Goal: Navigation & Orientation: Find specific page/section

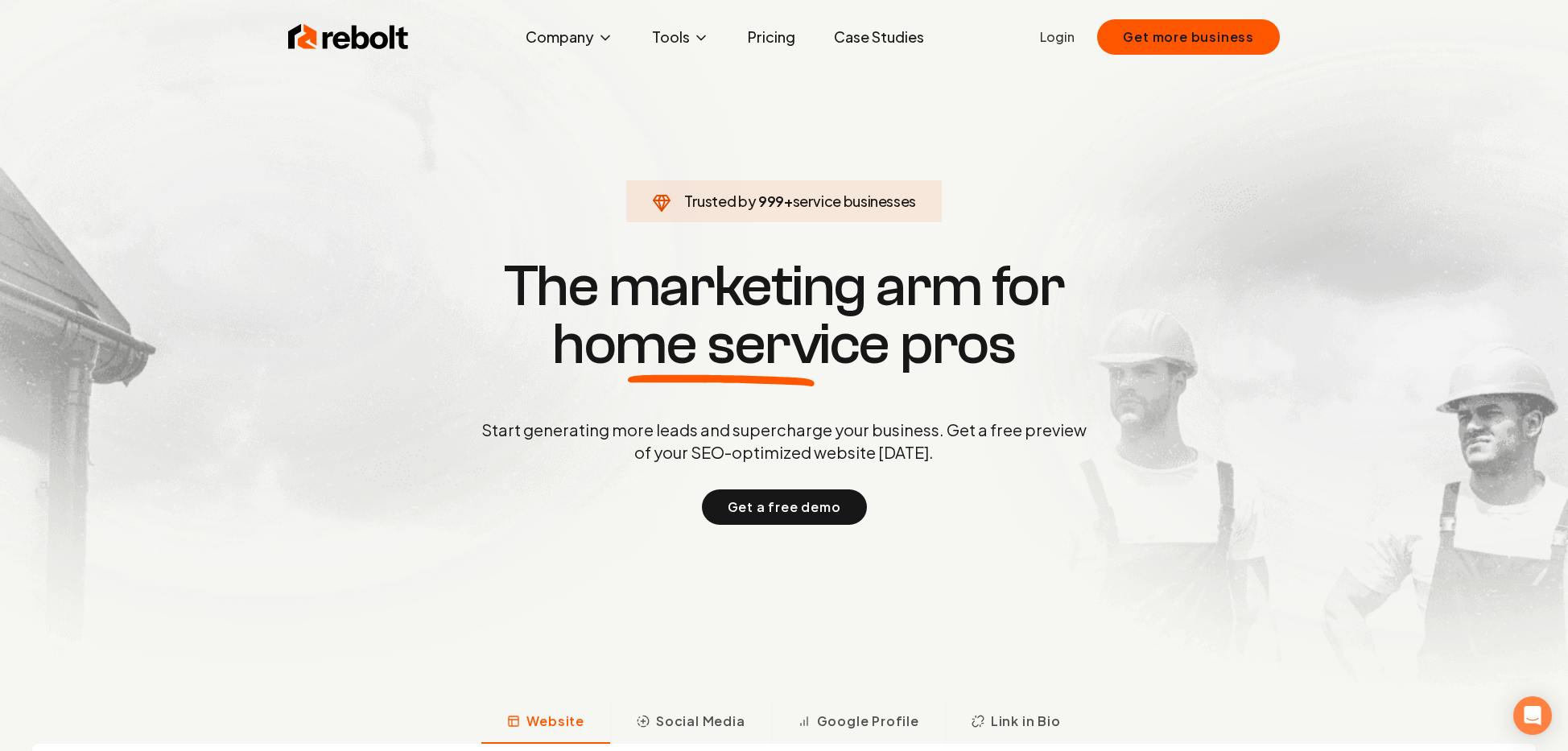
click at [1053, 29] on link "Login" at bounding box center [1056, 37] width 35 height 20
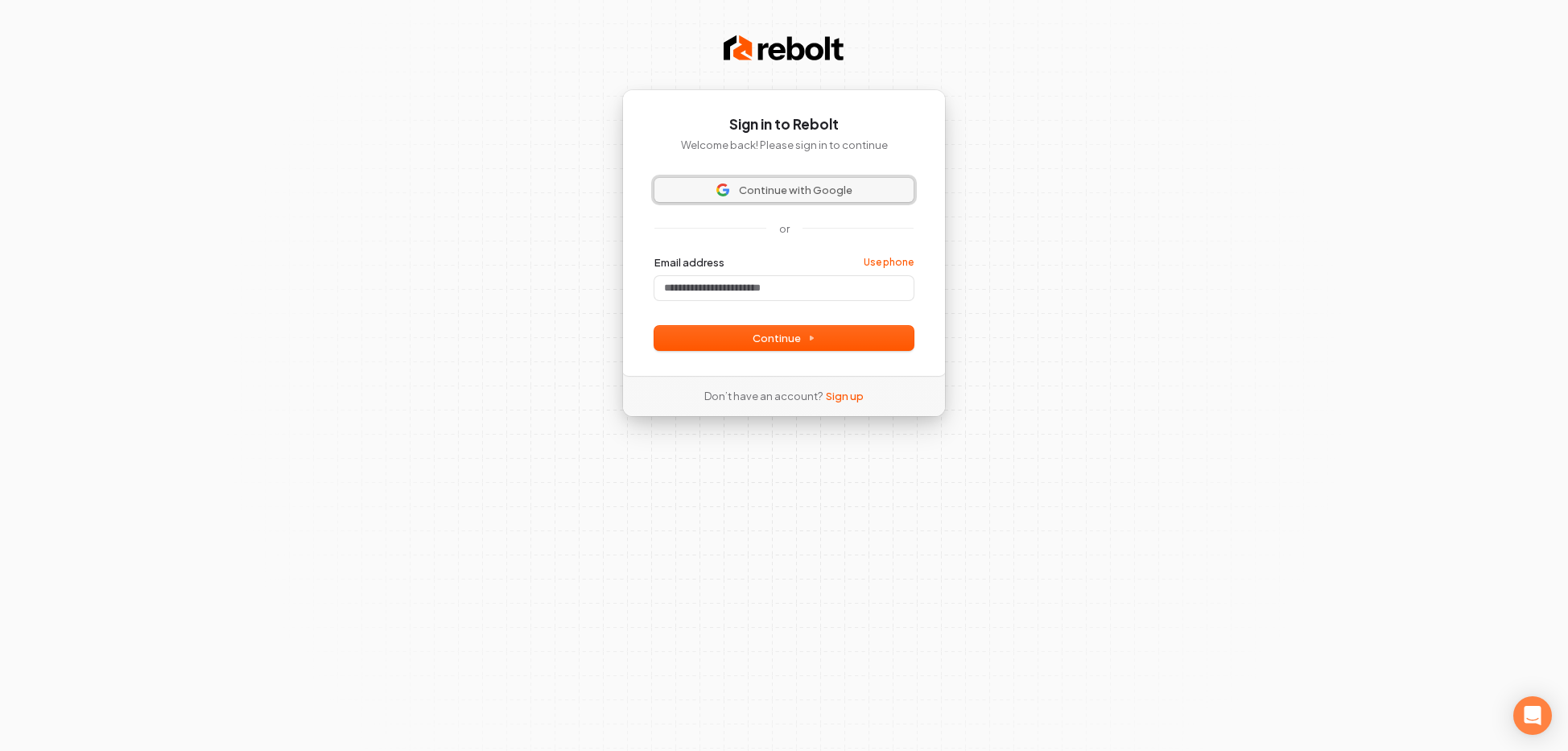
click at [826, 189] on span "Continue with Google" at bounding box center [795, 190] width 113 height 14
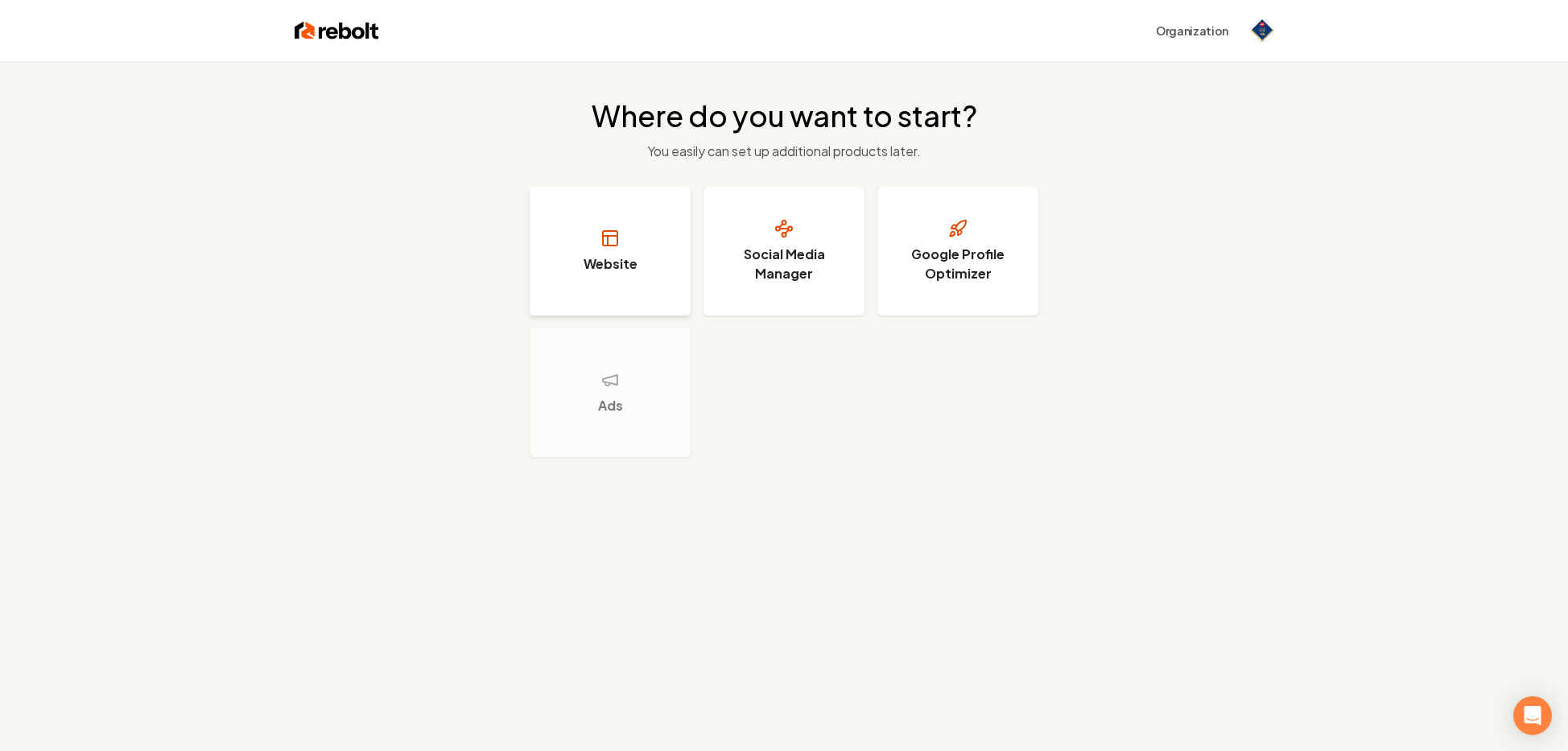
click at [619, 260] on h3 "Website" at bounding box center [610, 264] width 53 height 20
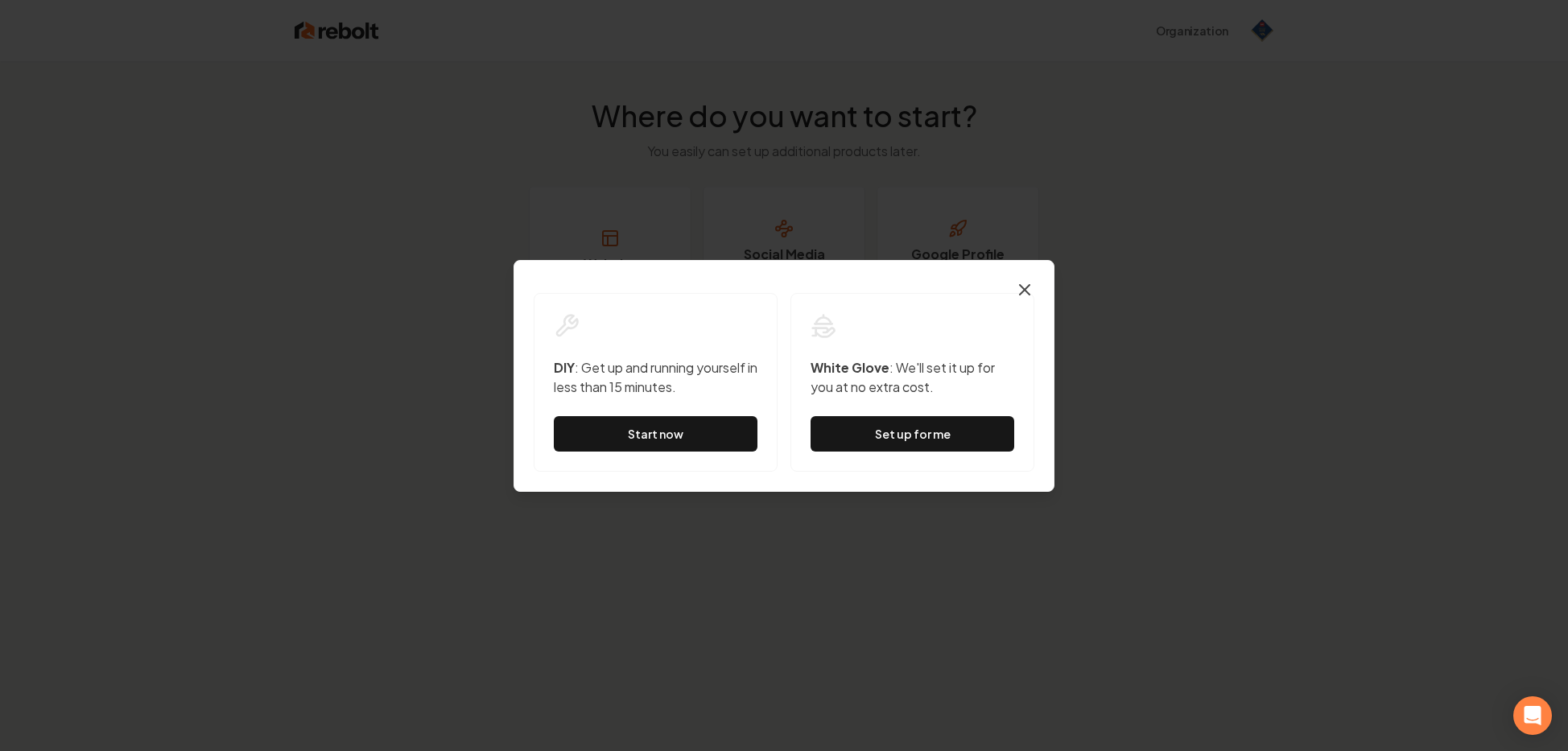
click at [1018, 289] on icon "button" at bounding box center [1024, 290] width 20 height 20
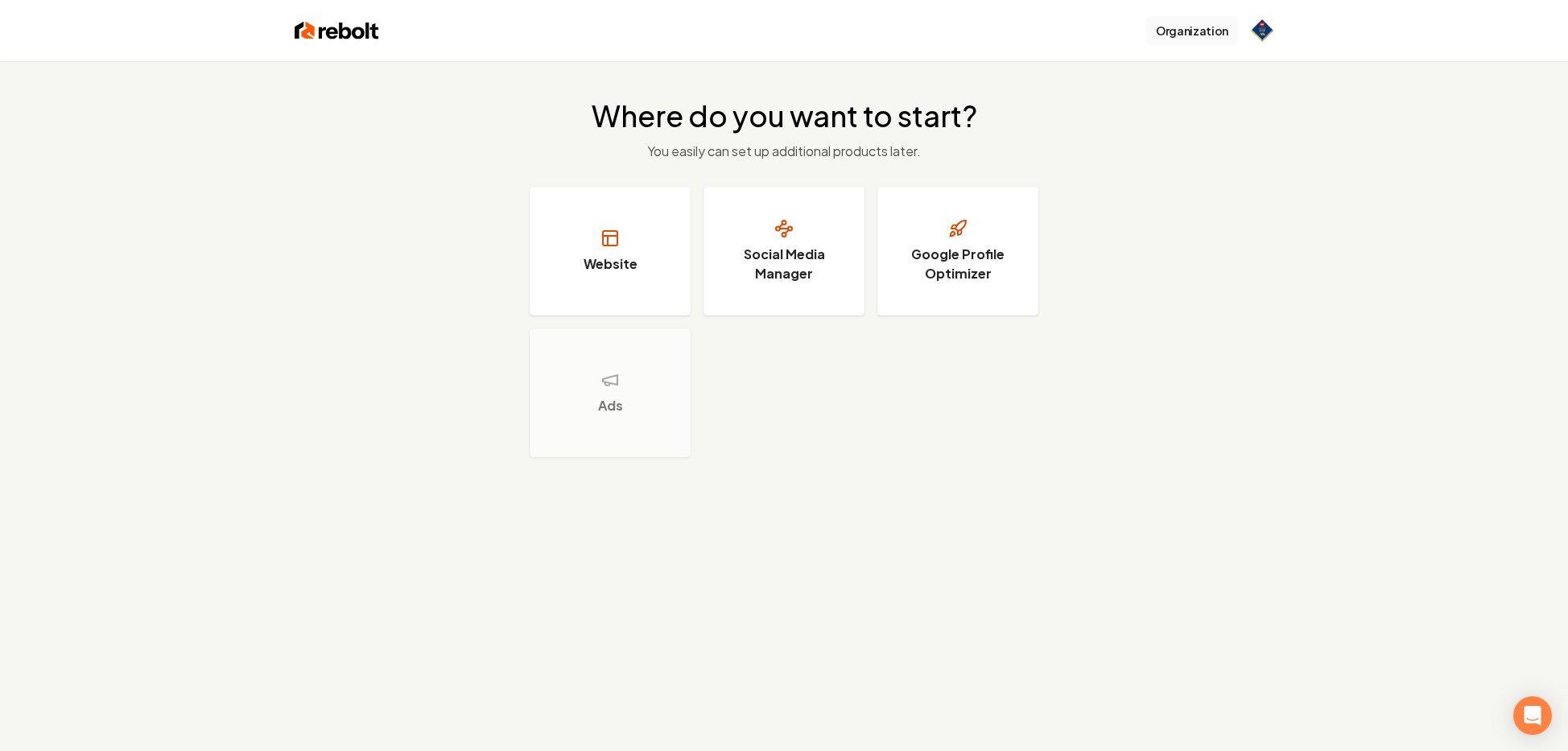
click at [1223, 21] on button "Organization" at bounding box center [1192, 30] width 92 height 29
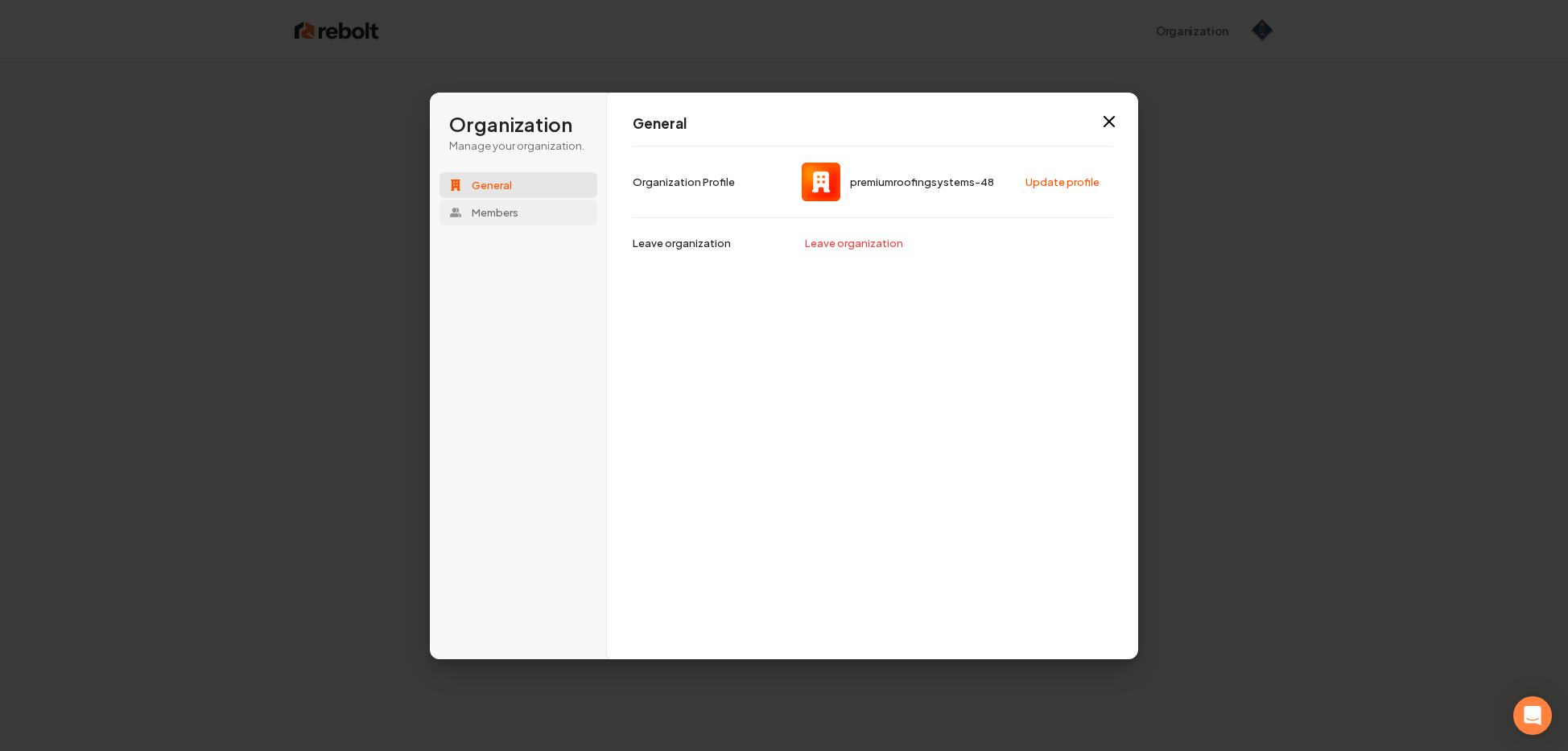
click at [508, 214] on span "Members" at bounding box center [495, 212] width 46 height 14
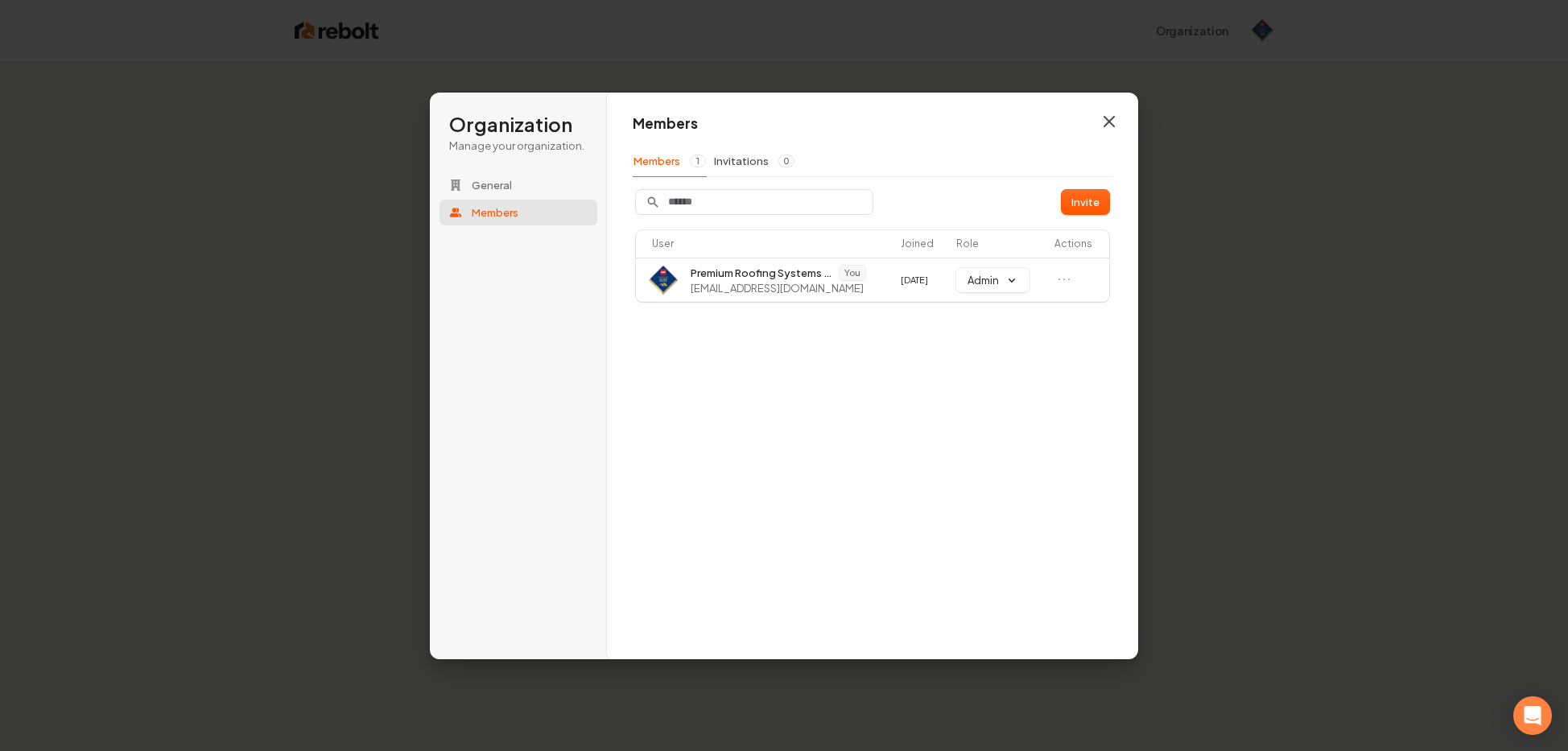
click at [1100, 111] on icon "button" at bounding box center [1109, 121] width 20 height 20
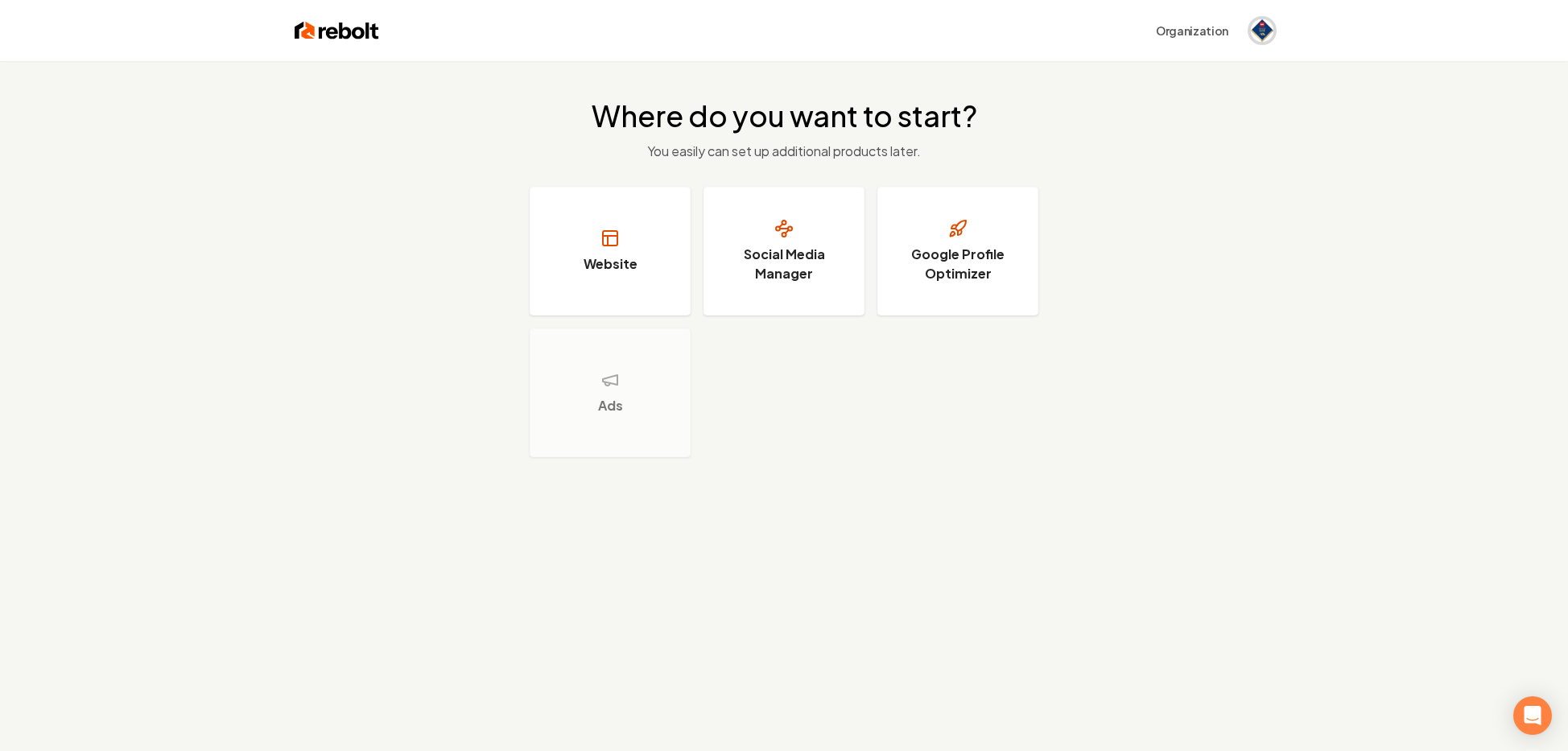
click at [1254, 39] on span "Open user button" at bounding box center [1261, 30] width 22 height 22
click at [1279, 301] on div "Where do you want to start? You easily can set up additional products later. We…" at bounding box center [784, 278] width 1568 height 434
click at [1521, 703] on div "Open Intercom Messenger" at bounding box center [1532, 716] width 43 height 43
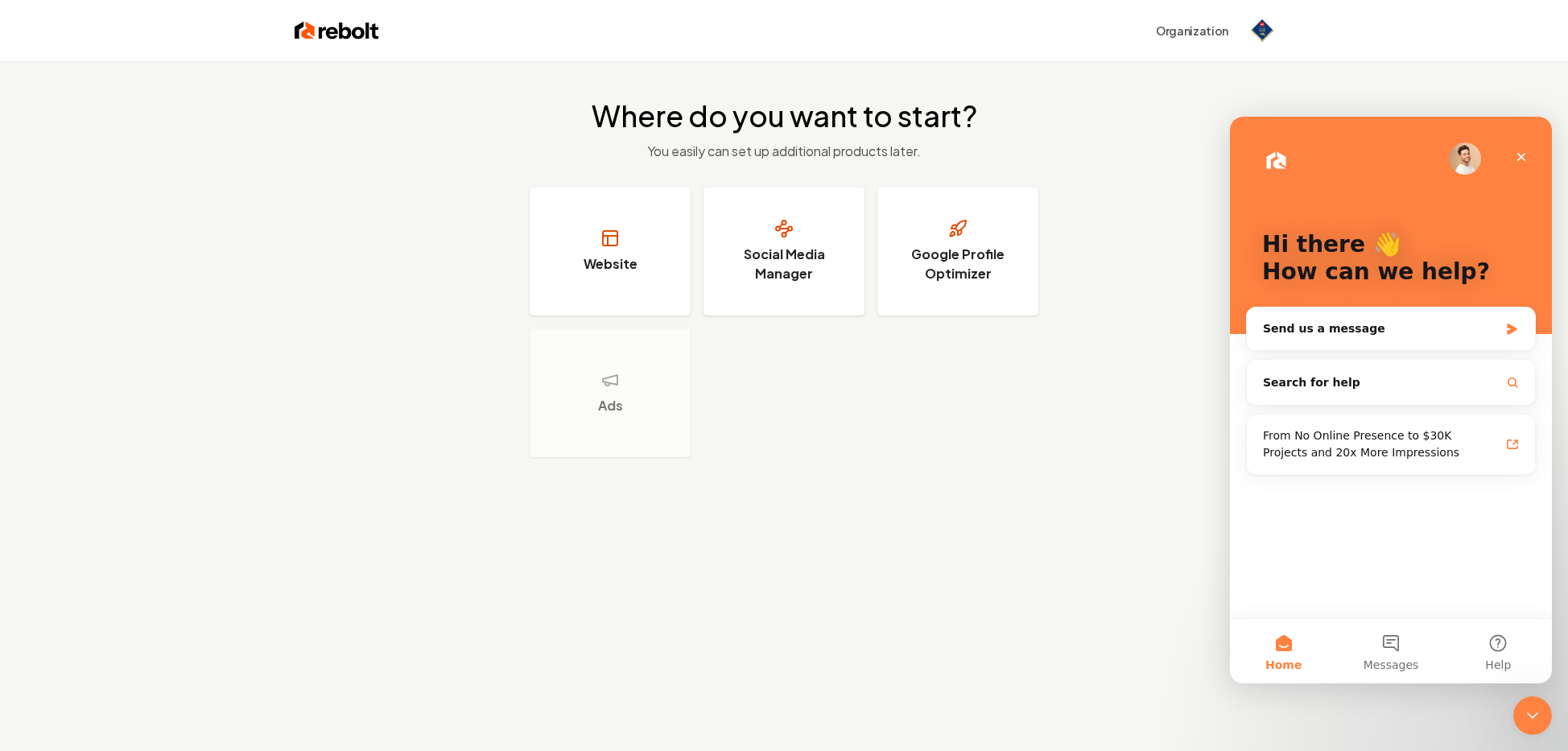
click at [1116, 562] on div "Where do you want to start? You easily can set up additional products later. We…" at bounding box center [784, 437] width 1568 height 751
click at [1260, 25] on img "Open user button" at bounding box center [1261, 30] width 22 height 22
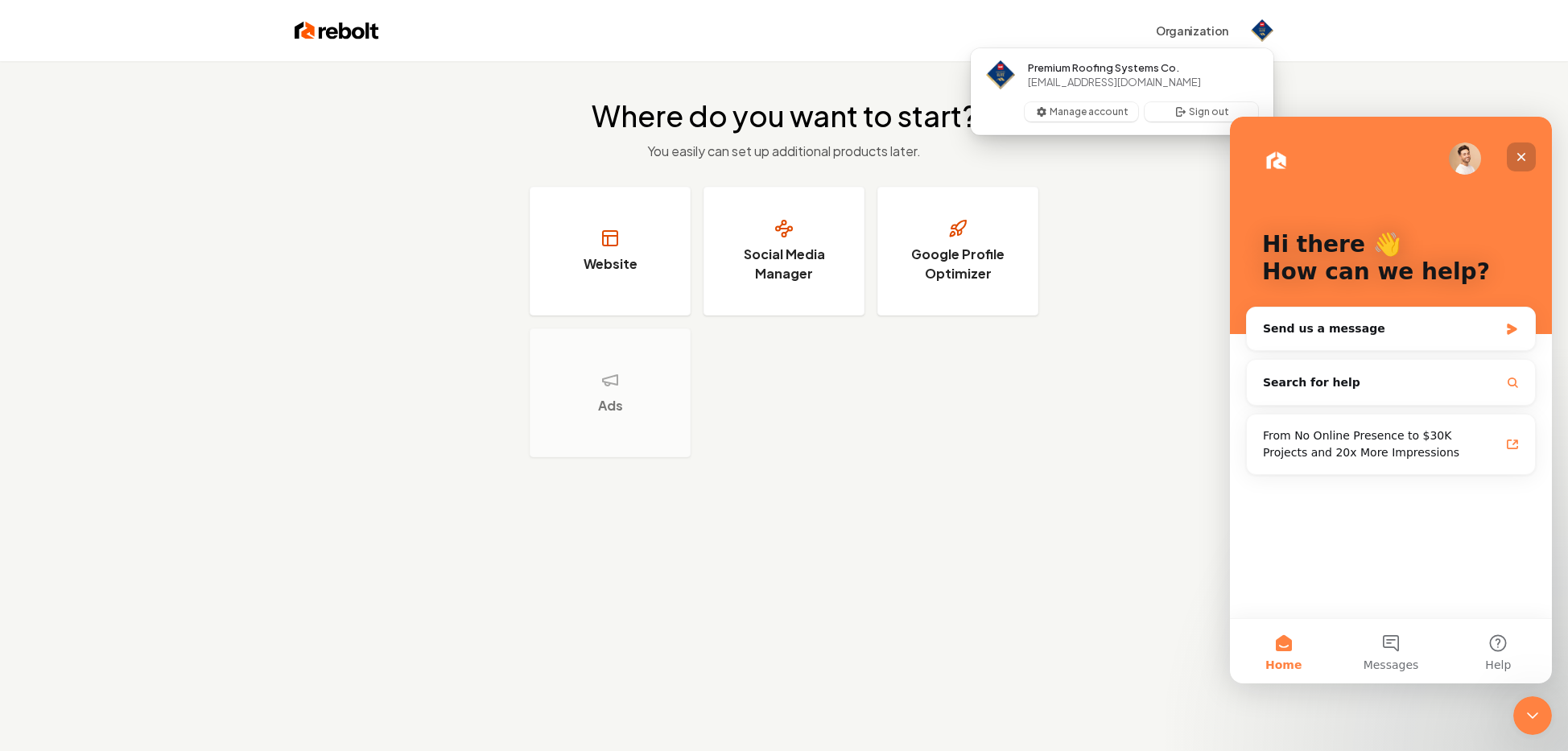
click at [1526, 151] on icon "Close" at bounding box center [1521, 157] width 12 height 12
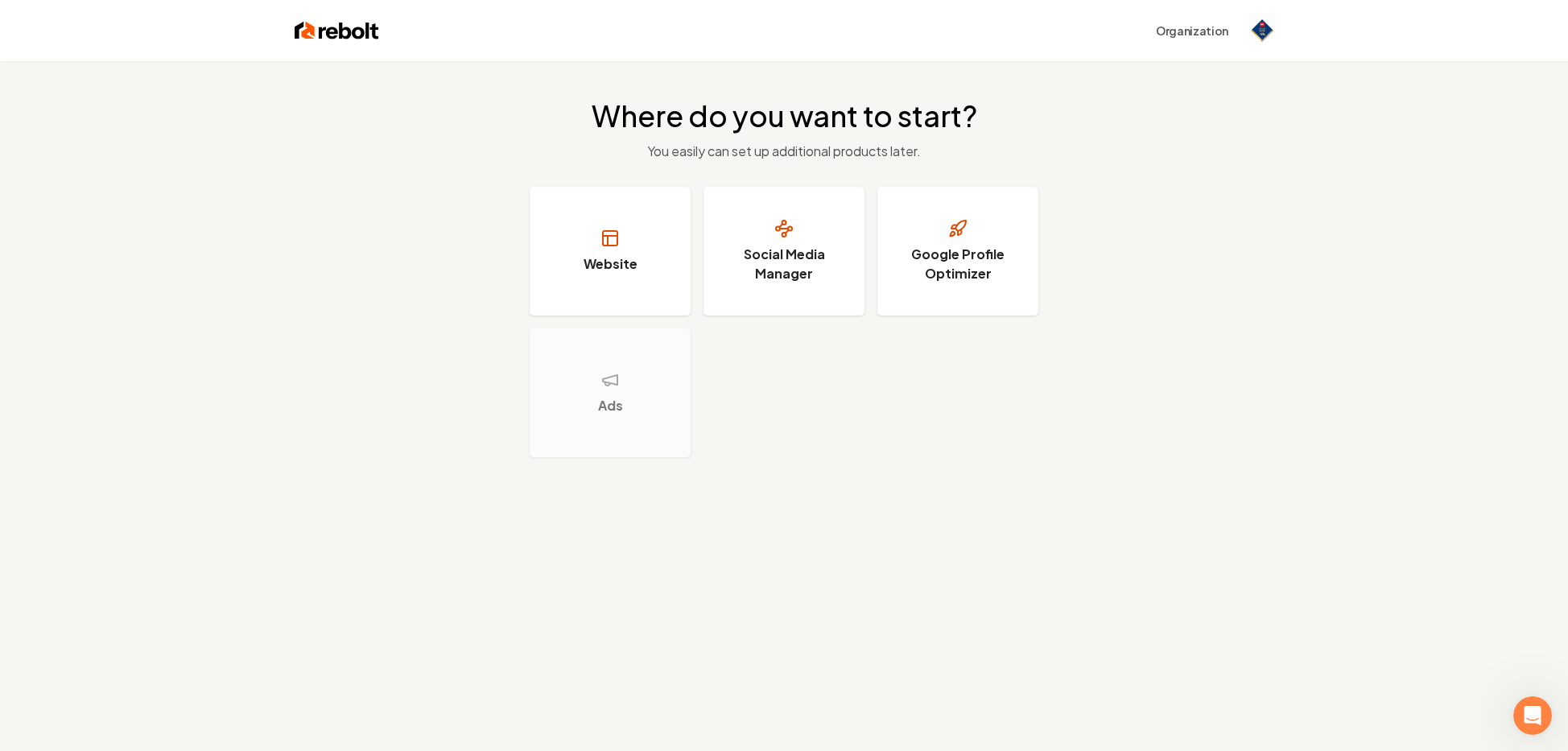
click at [570, 120] on div "Where do you want to start? You easily can set up additional products later. We…" at bounding box center [784, 278] width 1568 height 434
click at [346, 34] on img at bounding box center [336, 30] width 85 height 22
click at [346, 33] on img at bounding box center [336, 30] width 85 height 22
click at [956, 249] on h3 "Google Profile Optimizer" at bounding box center [957, 263] width 120 height 38
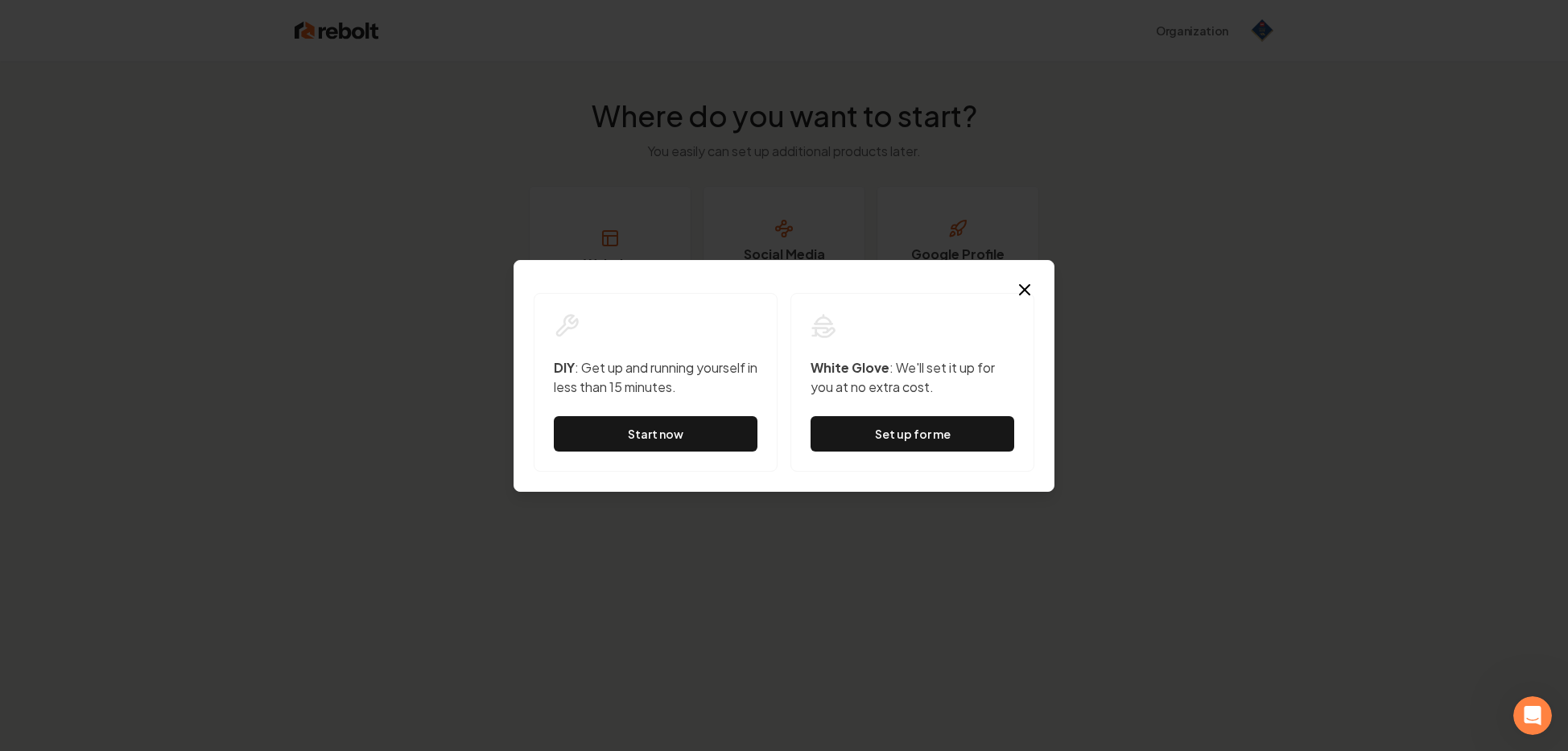
click at [1010, 290] on div "Dialog DIY : Get up and running yourself in less than 15 minutes. Start now Whi…" at bounding box center [784, 376] width 541 height 232
click at [1026, 291] on icon "button" at bounding box center [1024, 290] width 10 height 10
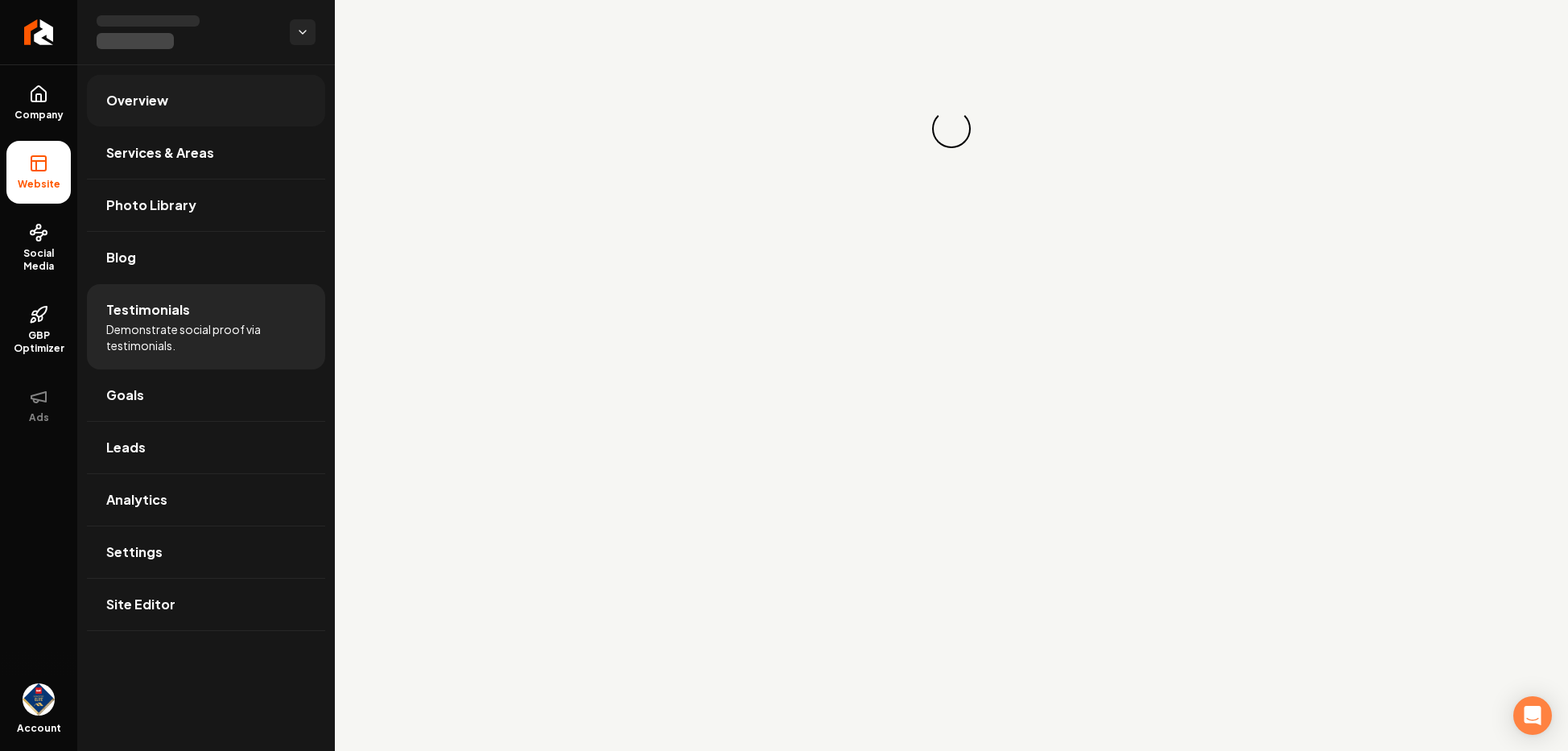
click at [232, 91] on link "Overview" at bounding box center [205, 101] width 238 height 52
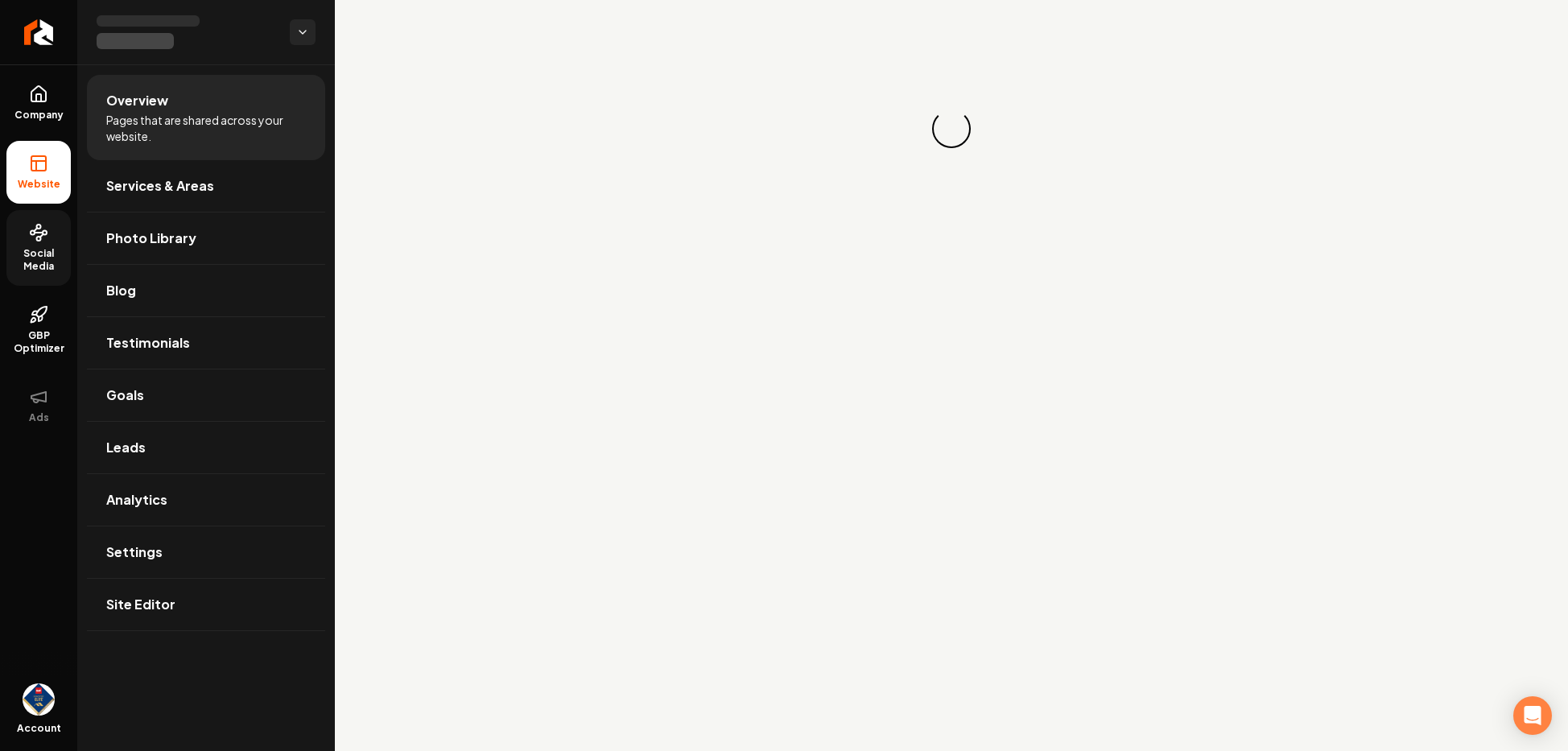
click at [39, 247] on span "Social Media" at bounding box center [38, 260] width 64 height 26
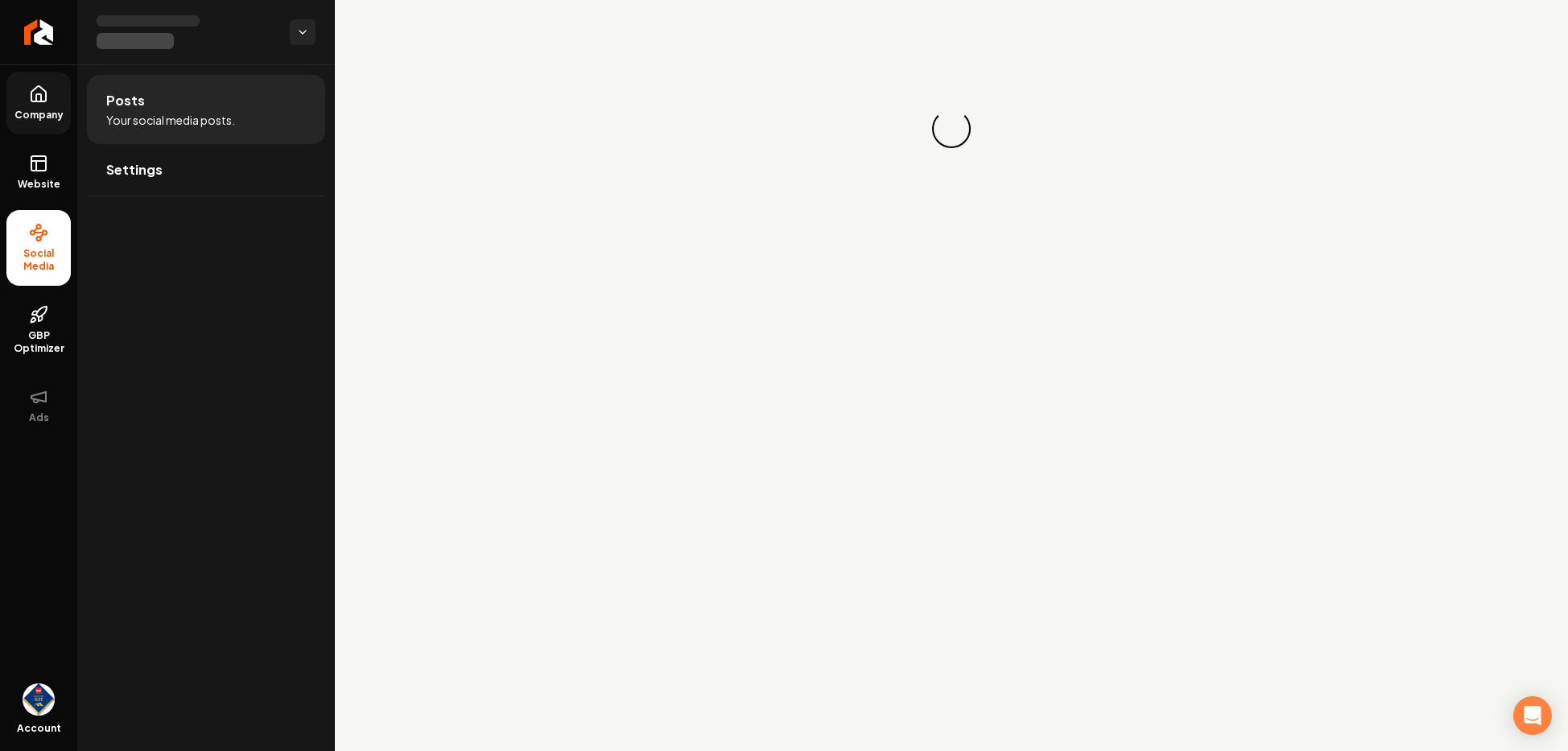
click at [49, 121] on link "Company" at bounding box center [38, 103] width 64 height 62
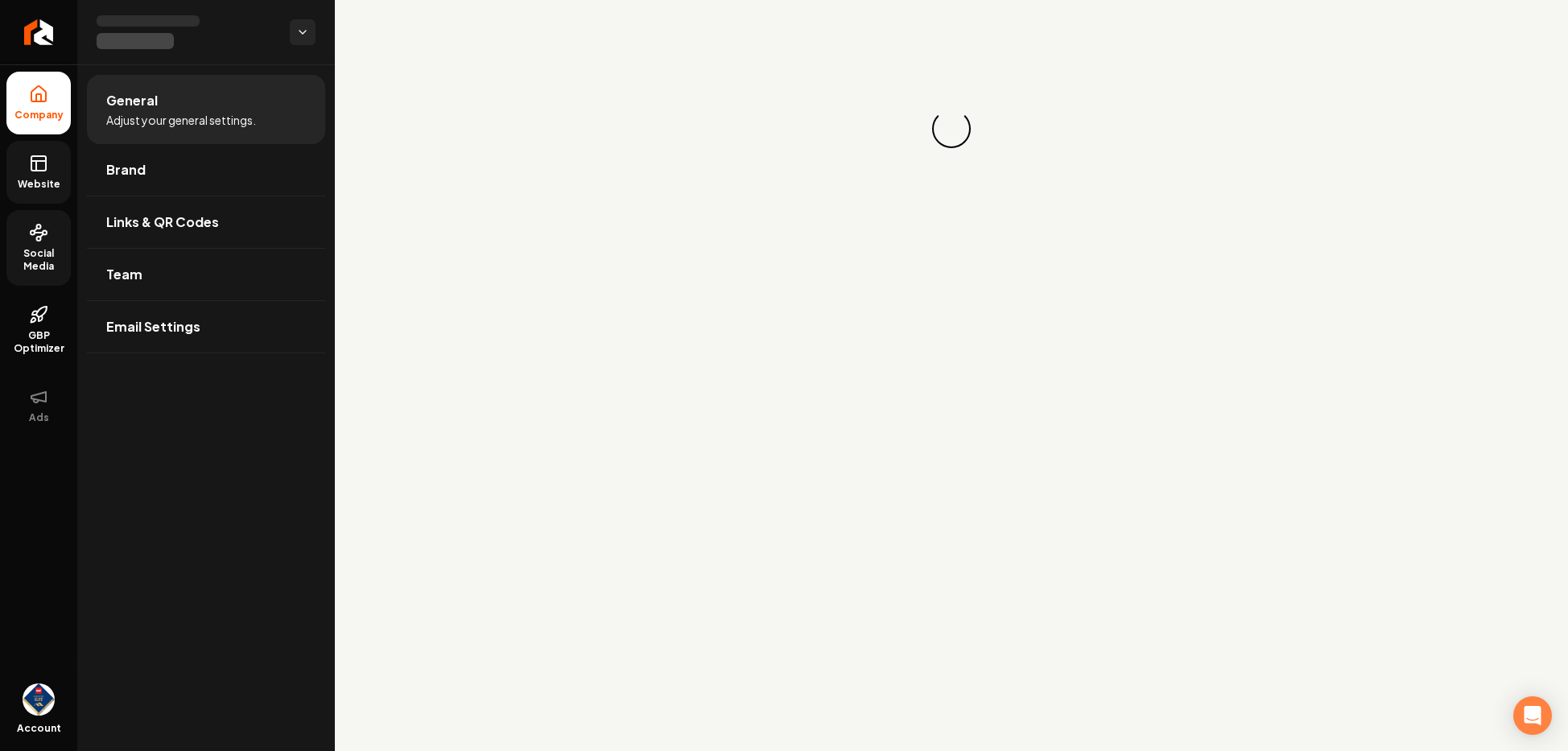
click at [37, 170] on rect at bounding box center [38, 163] width 14 height 14
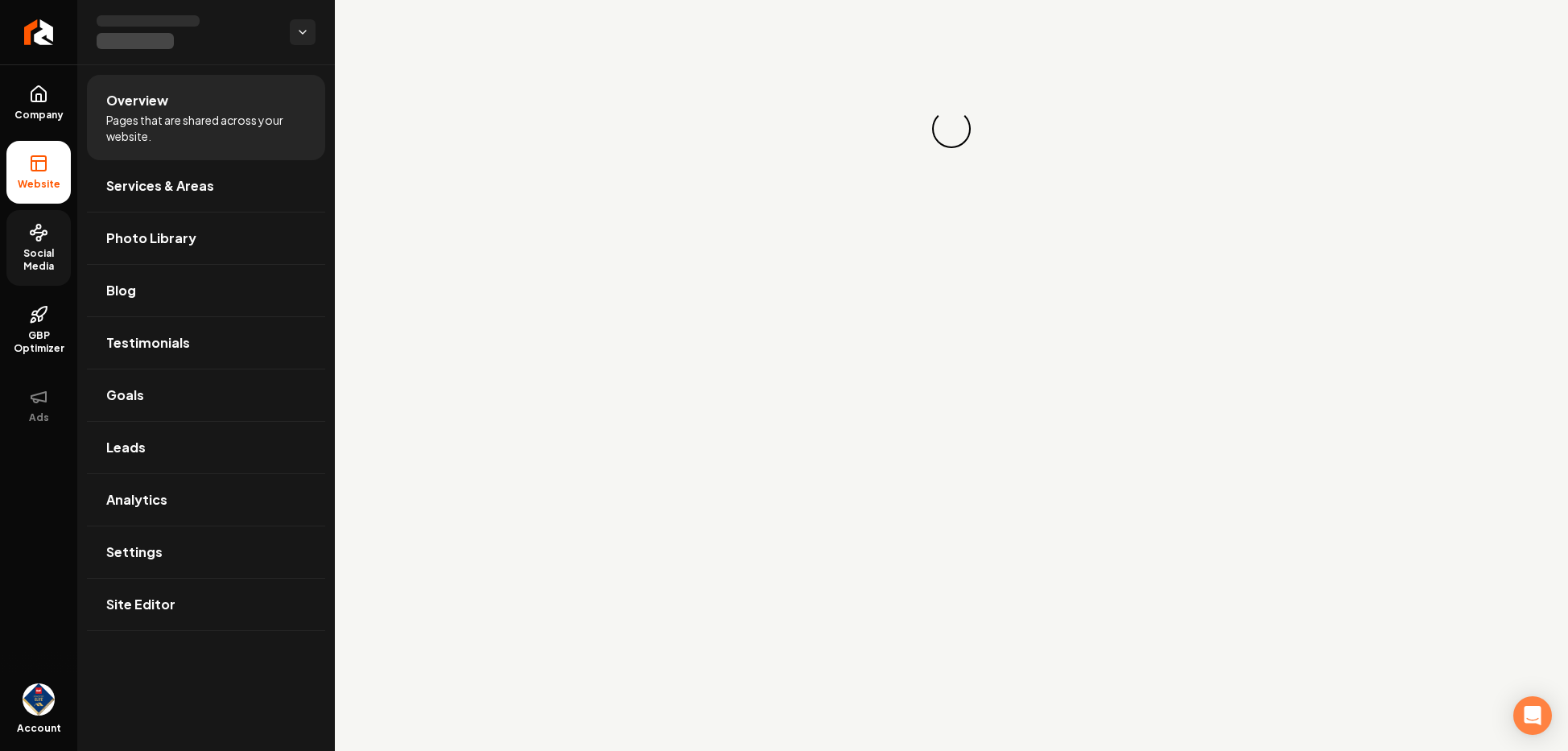
click at [49, 241] on link "Social Media" at bounding box center [38, 248] width 64 height 76
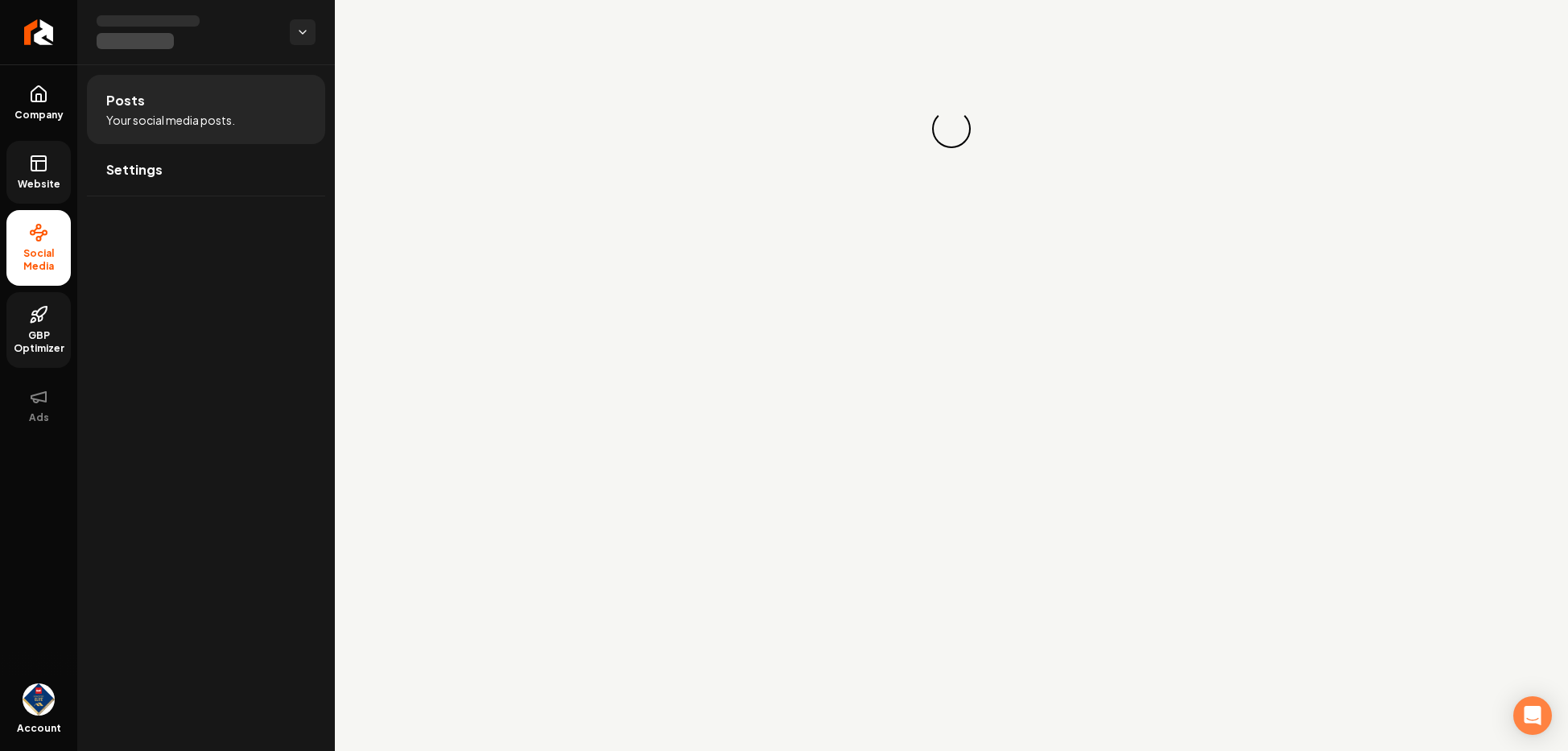
click at [51, 302] on link "GBP Optimizer" at bounding box center [38, 330] width 64 height 76
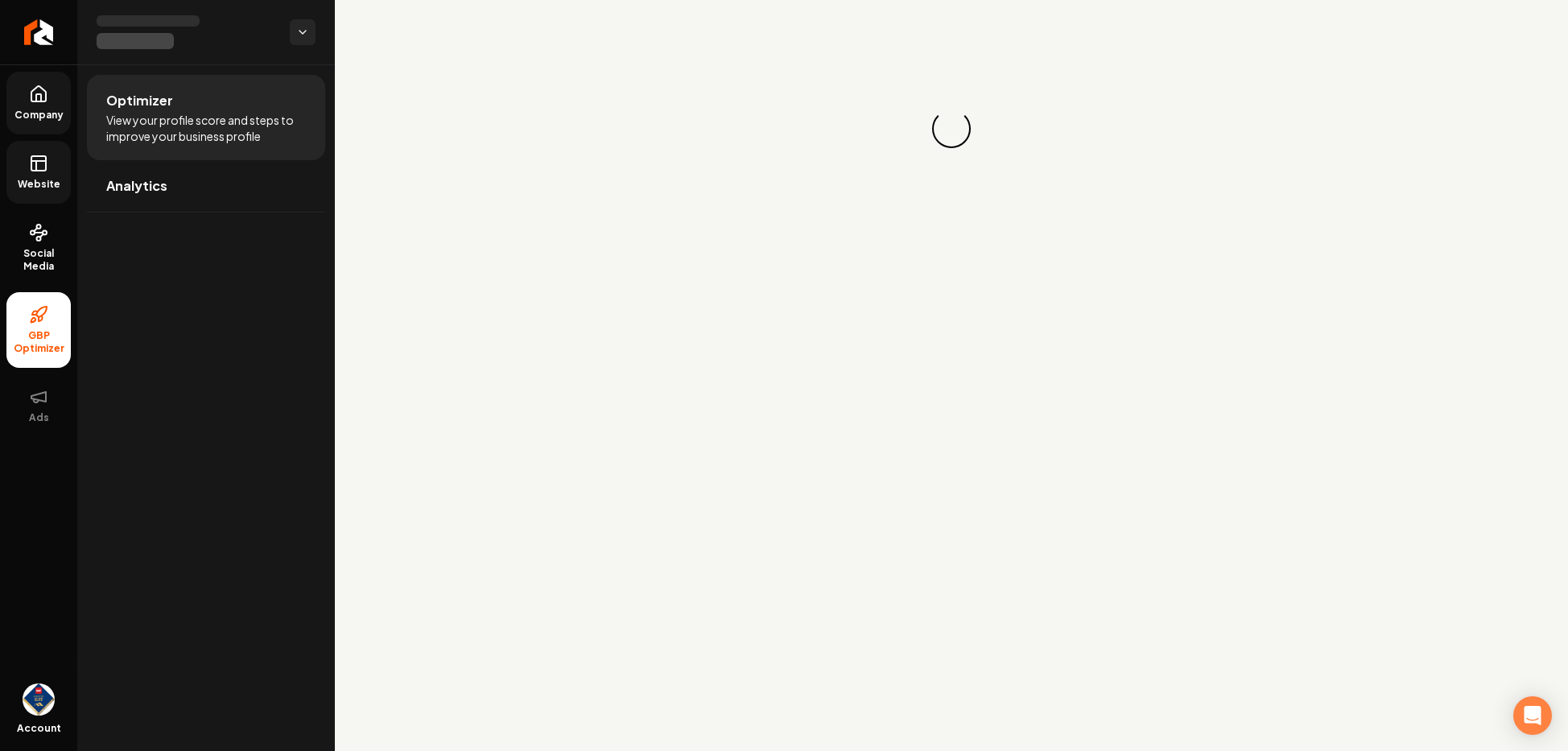
click at [38, 95] on icon at bounding box center [38, 95] width 20 height 20
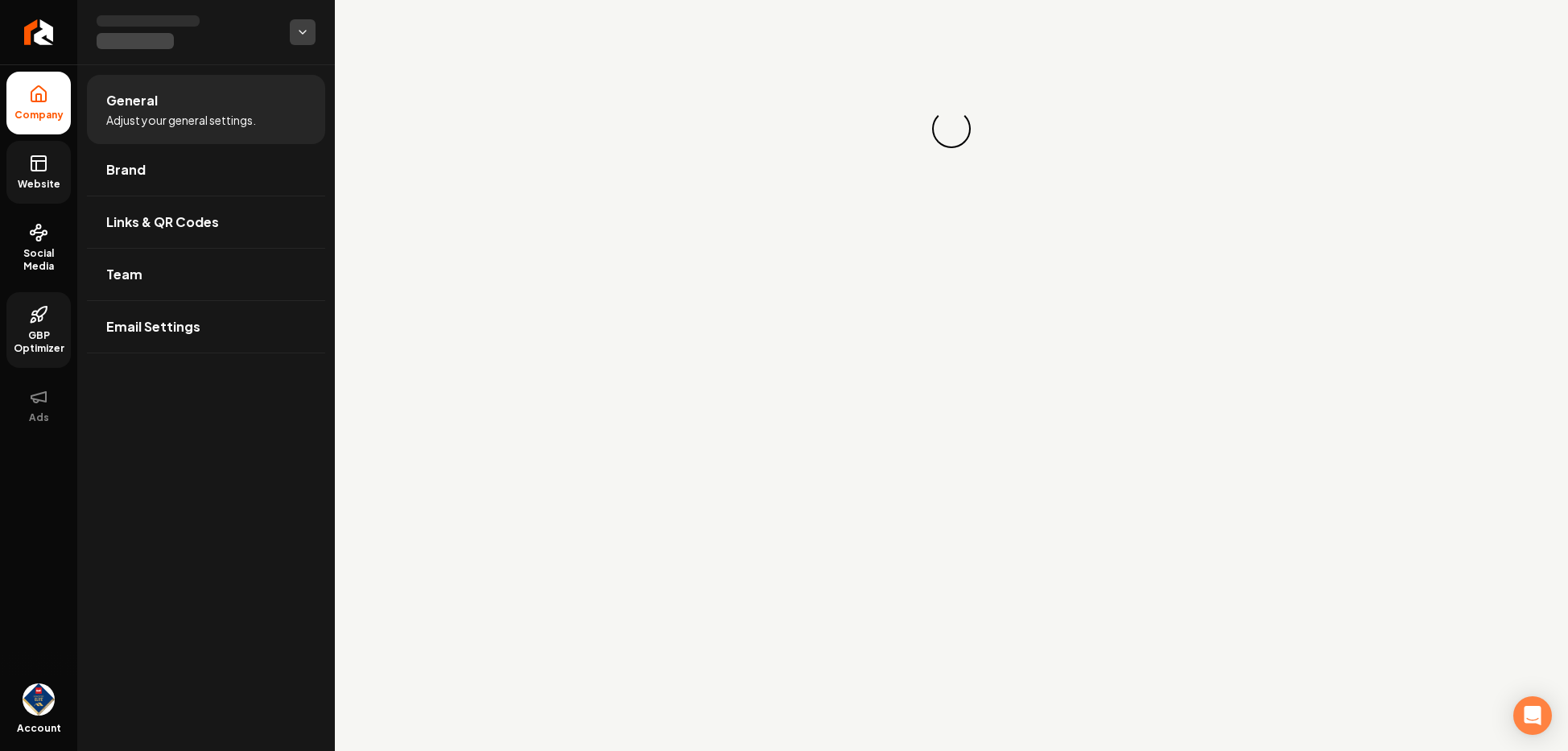
click at [301, 32] on html "Company Website Social Media GBP Optimizer Ads Account General Adjust your gene…" at bounding box center [784, 376] width 1568 height 751
click at [291, 37] on html "Company Website Social Media GBP Optimizer Ads Account General Adjust your gene…" at bounding box center [784, 376] width 1568 height 751
click at [60, 166] on link "Website" at bounding box center [38, 172] width 64 height 62
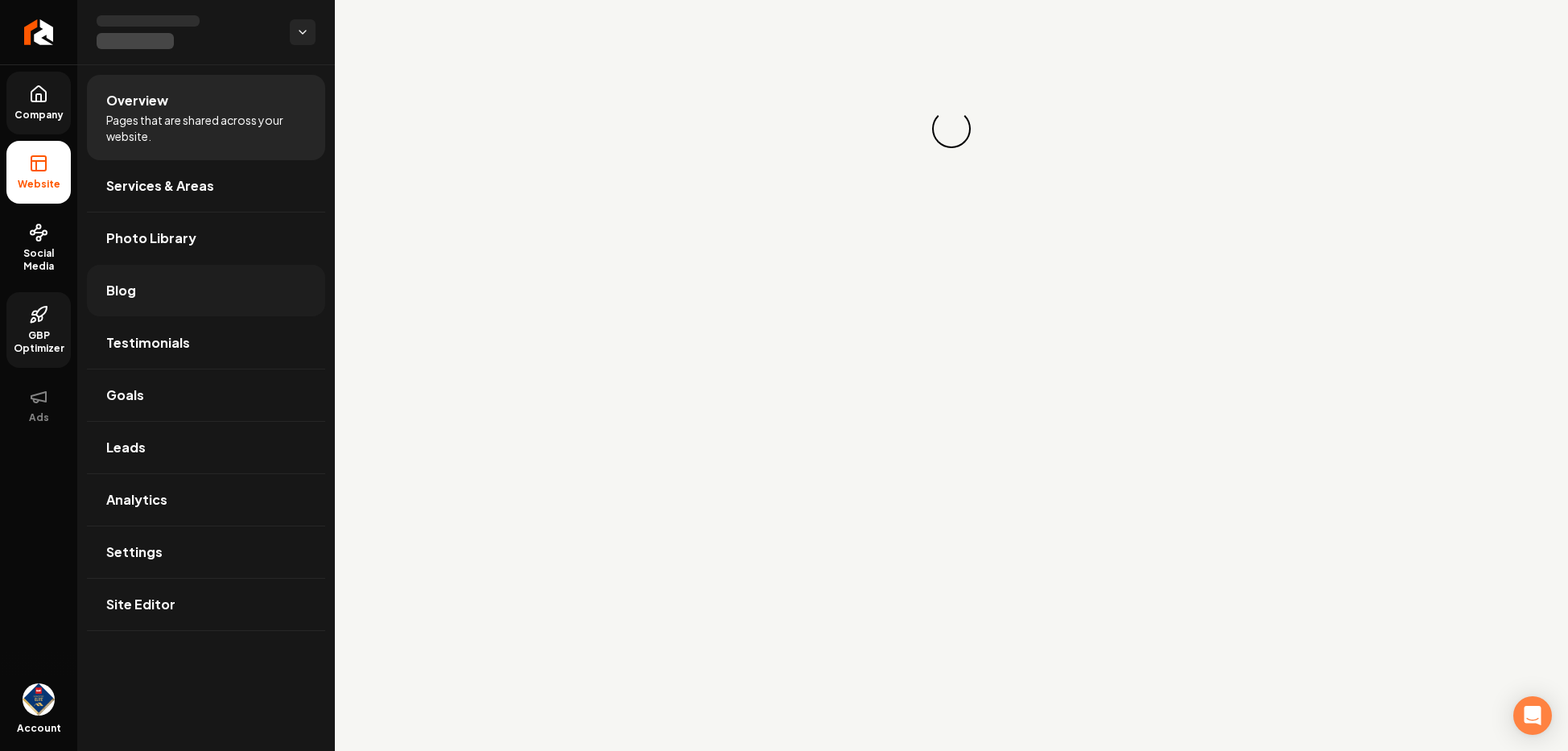
click at [239, 309] on link "Blog" at bounding box center [205, 291] width 238 height 52
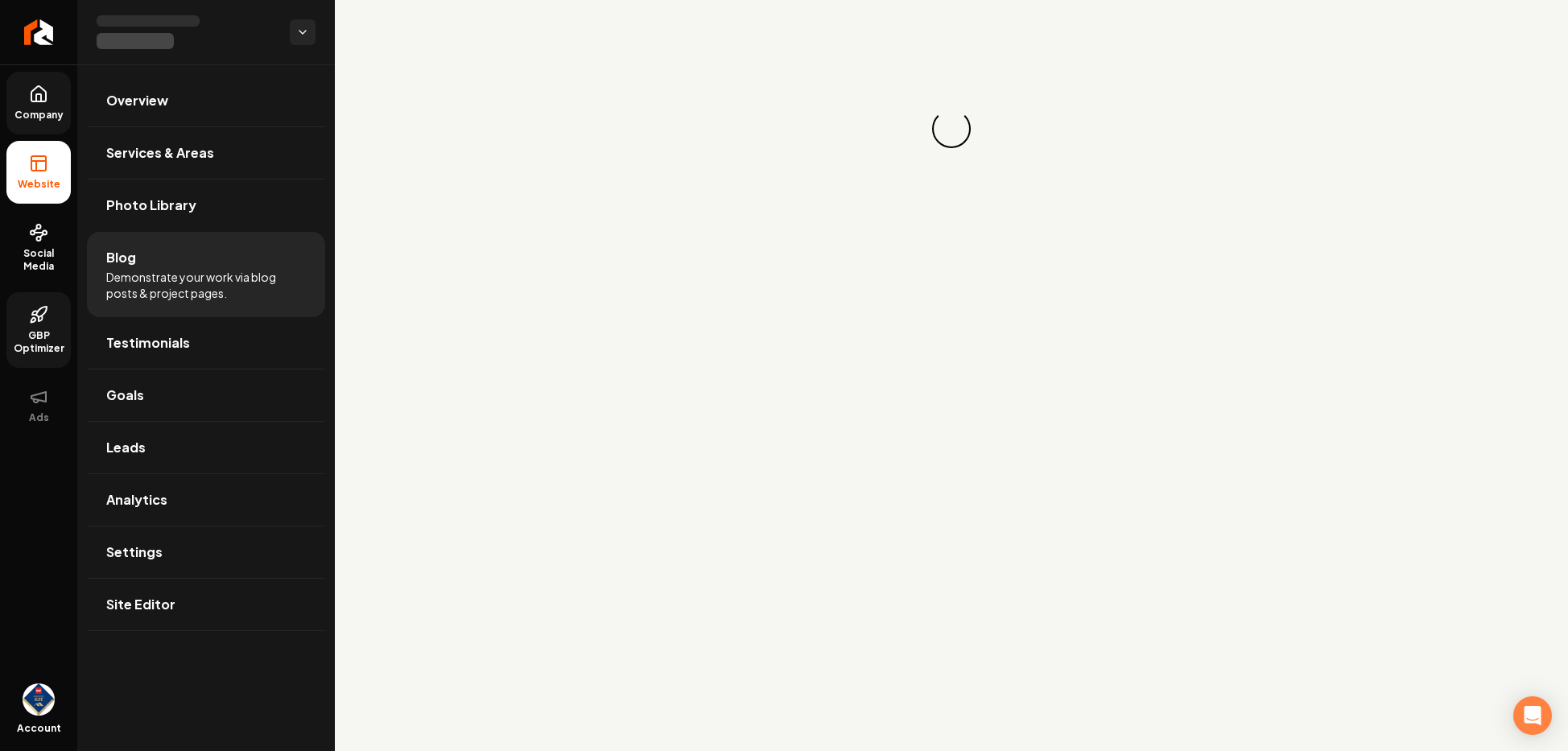
click at [191, 276] on span "Demonstrate your work via blog posts & project pages." at bounding box center [206, 285] width 200 height 32
click at [226, 409] on link "Goals" at bounding box center [205, 395] width 238 height 52
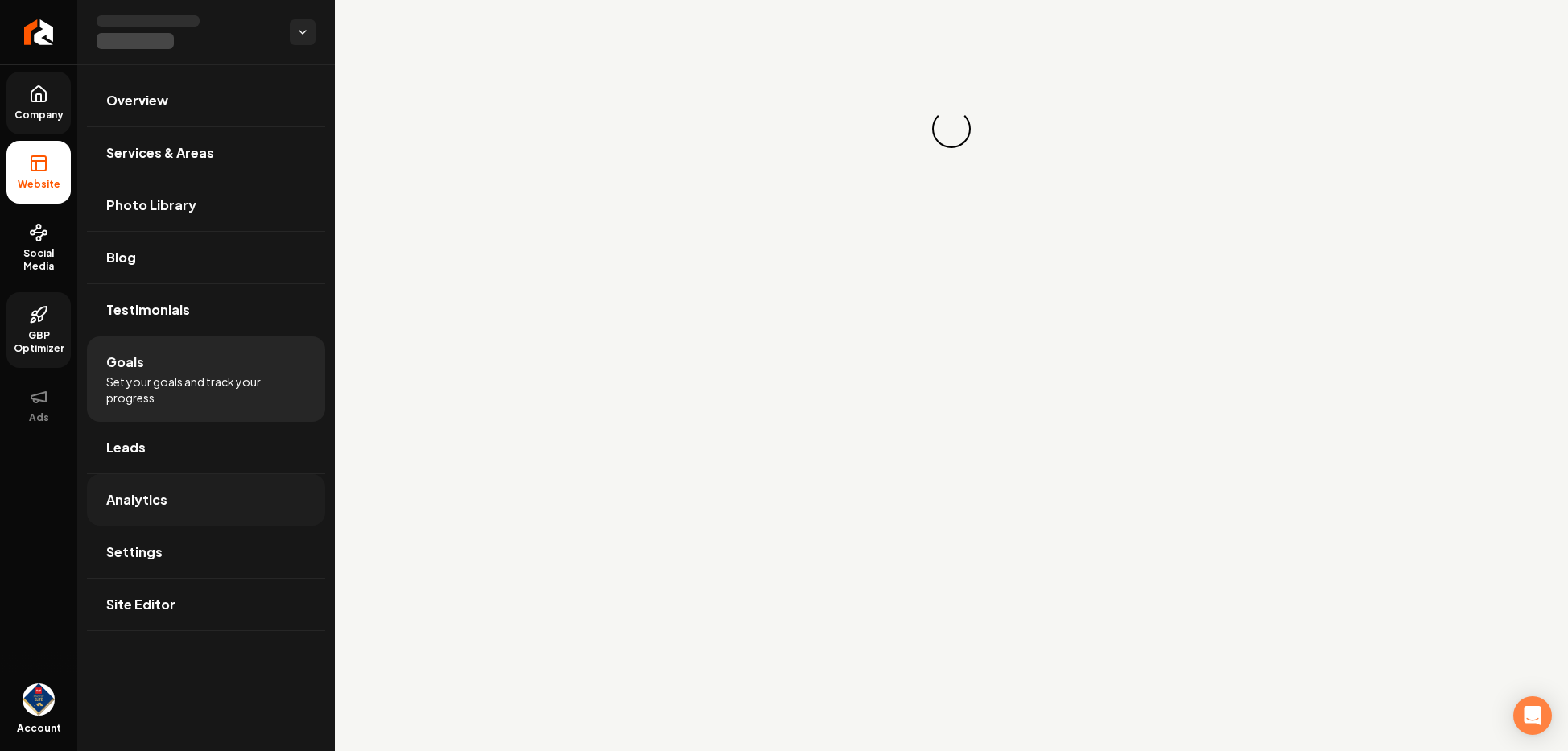
click at [206, 473] on link "Leads" at bounding box center [205, 448] width 238 height 52
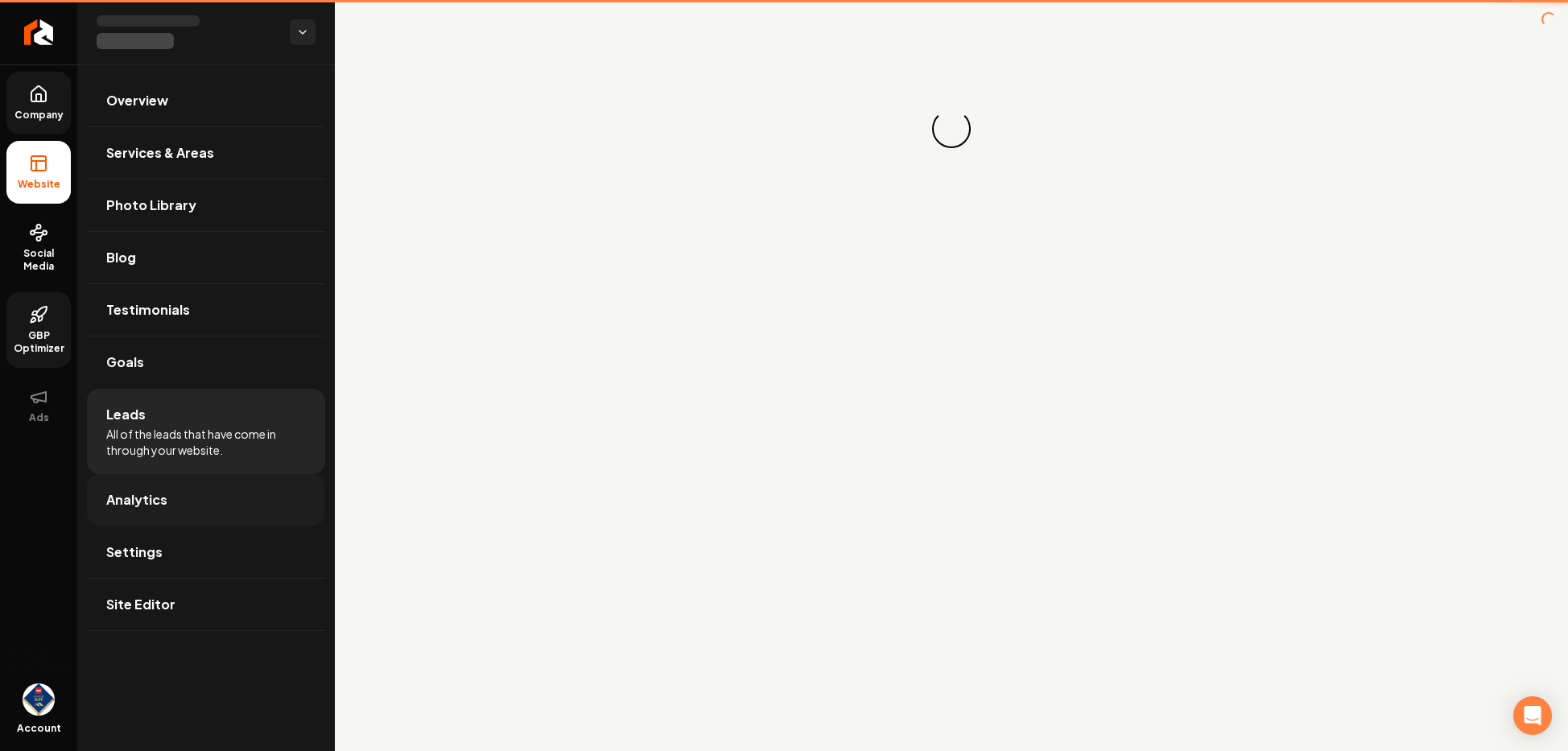
click at [200, 497] on link "Analytics" at bounding box center [205, 500] width 238 height 52
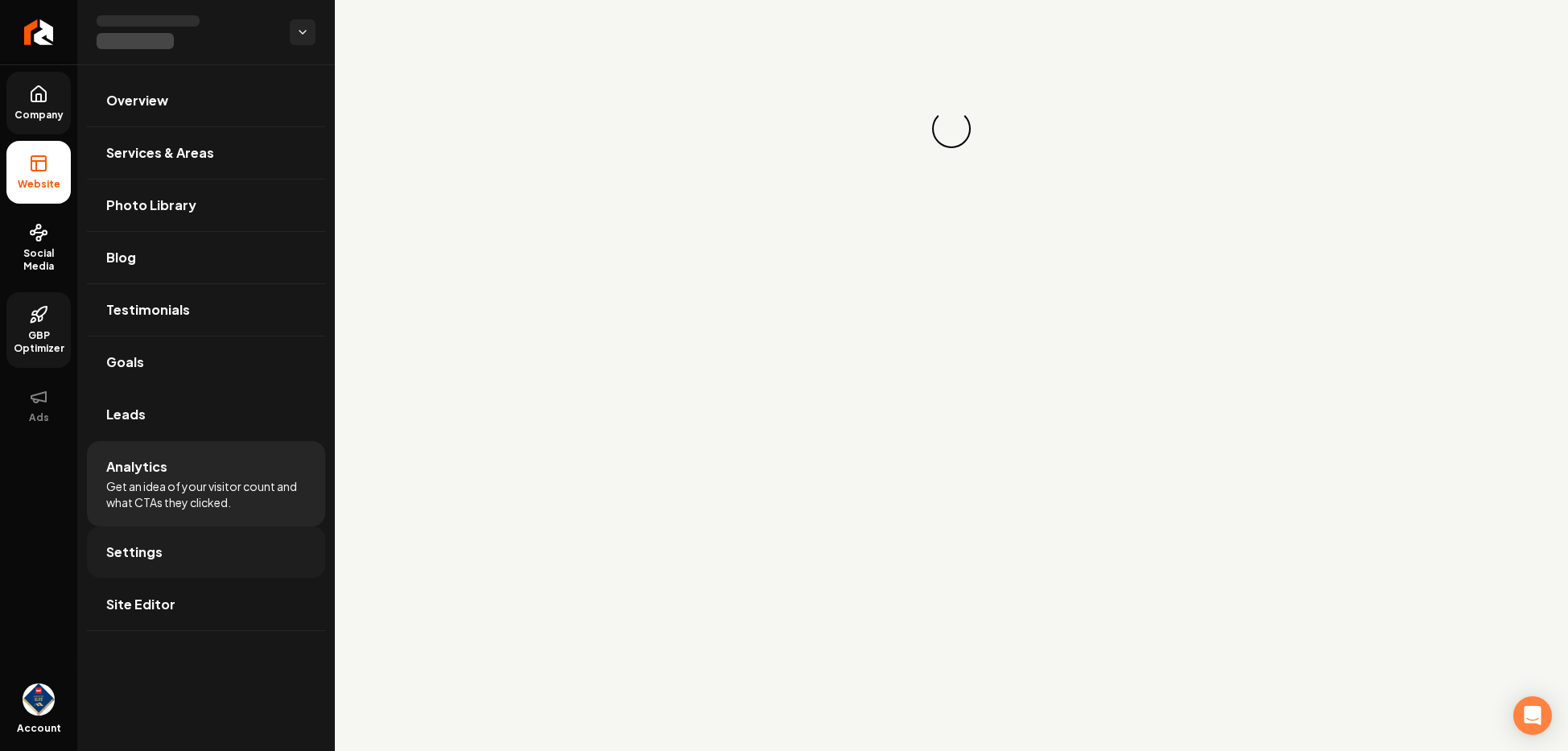
click at [219, 558] on link "Settings" at bounding box center [205, 552] width 238 height 52
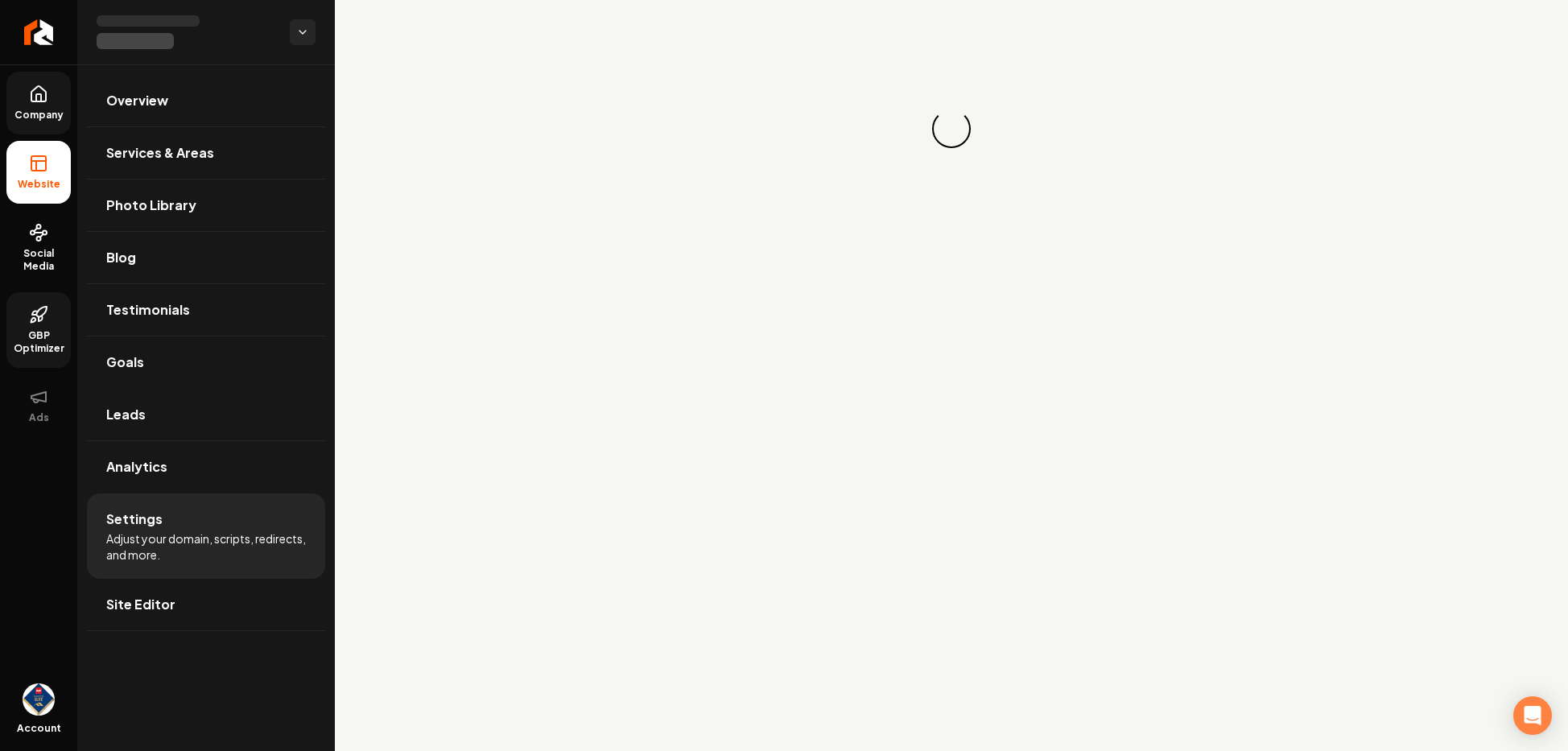
click at [306, 25] on html "Company Website Social Media GBP Optimizer Ads Account Overview Services & Area…" at bounding box center [784, 376] width 1568 height 751
click at [300, 27] on html "Company Website Social Media GBP Optimizer Ads Account Overview Services & Area…" at bounding box center [784, 376] width 1568 height 751
click at [303, 30] on html "Company Website Social Media GBP Optimizer Ads Account Overview Services & Area…" at bounding box center [784, 376] width 1568 height 751
click at [383, 61] on link "Back to Dashboard" at bounding box center [422, 55] width 198 height 29
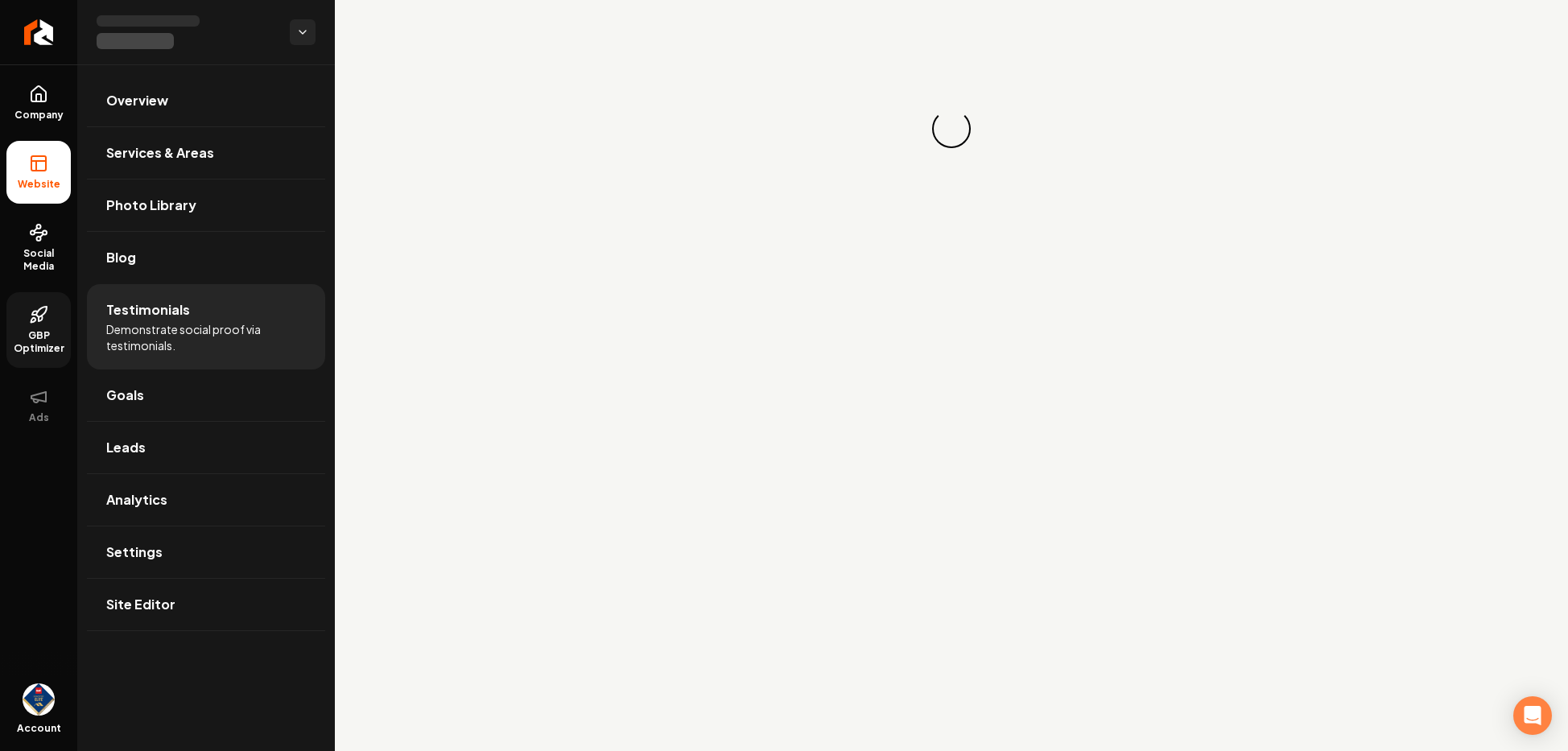
drag, startPoint x: 53, startPoint y: 243, endPoint x: 30, endPoint y: 293, distance: 55.0
click at [53, 243] on link "Social Media" at bounding box center [38, 248] width 64 height 76
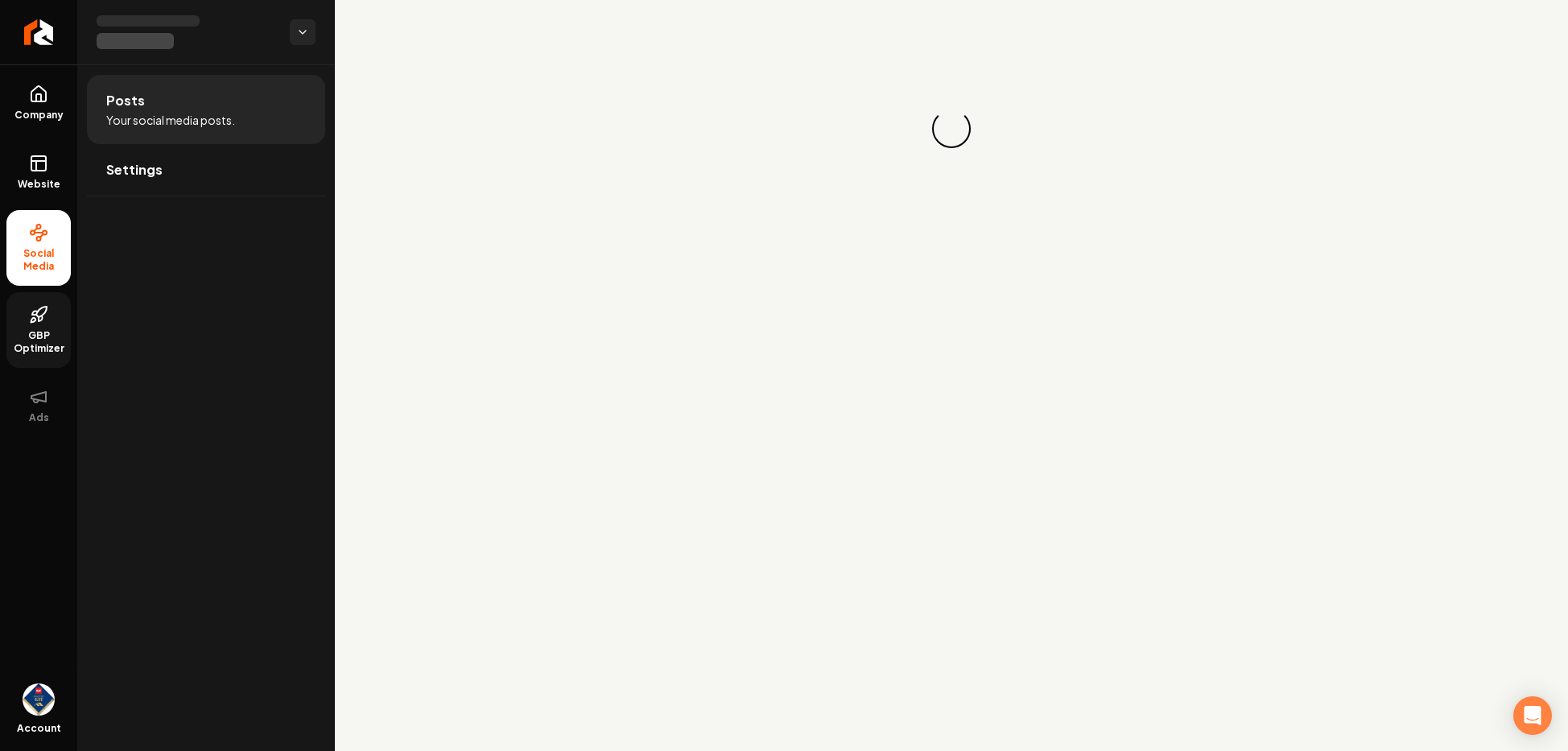
click at [29, 301] on link "GBP Optimizer" at bounding box center [38, 330] width 64 height 76
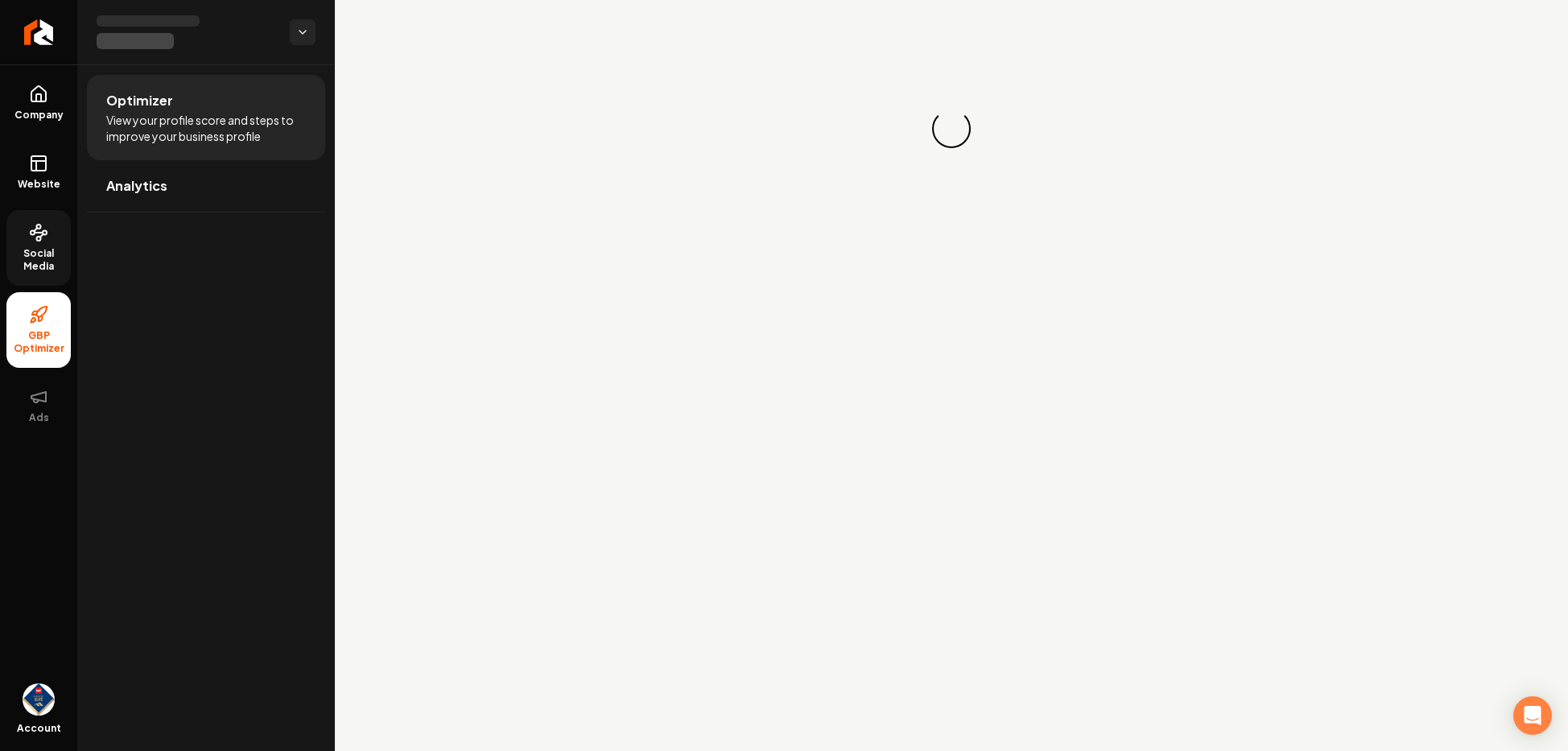
click at [37, 268] on span "Social Media" at bounding box center [38, 260] width 64 height 26
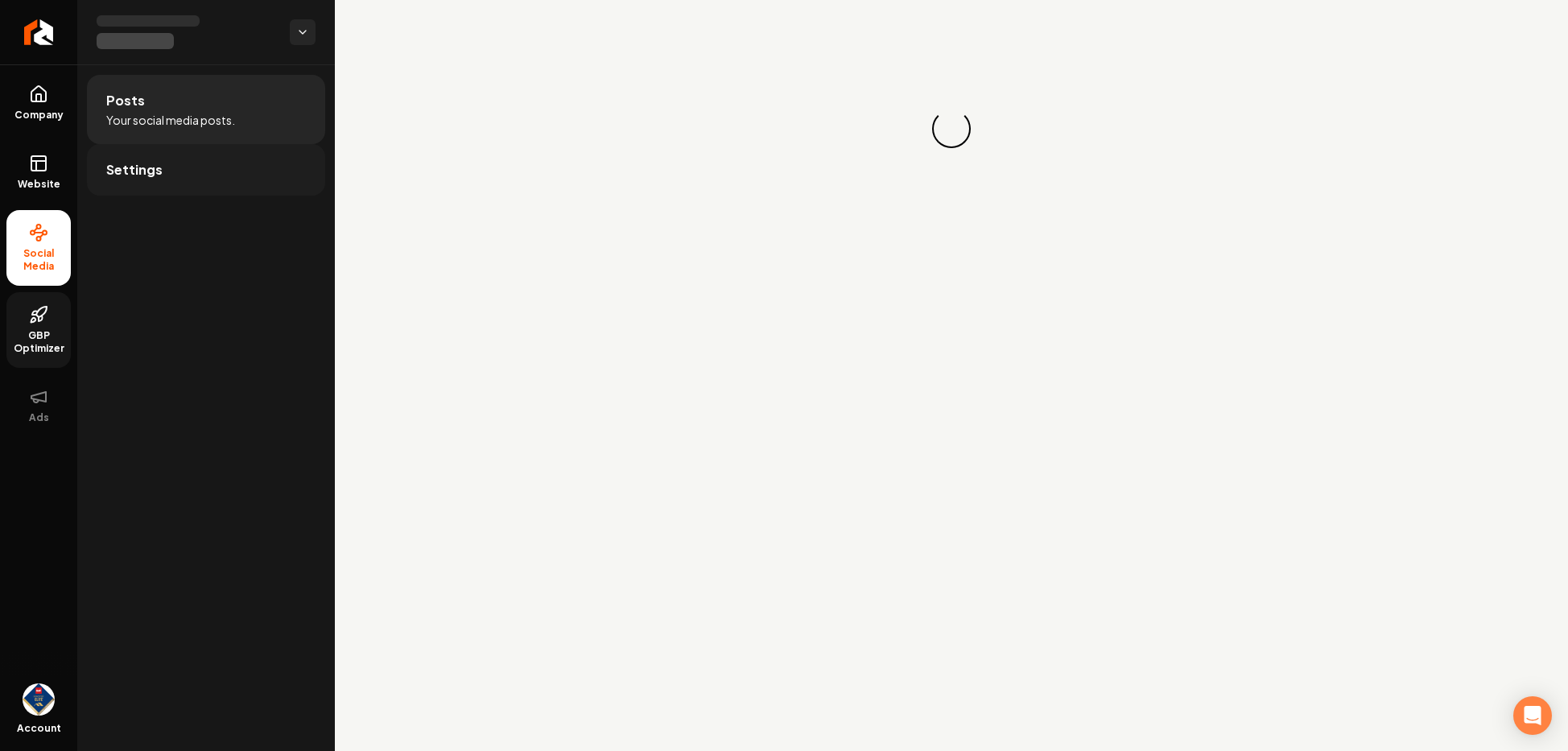
click at [113, 179] on link "Settings" at bounding box center [205, 170] width 238 height 52
click at [31, 104] on link "Company" at bounding box center [38, 103] width 64 height 62
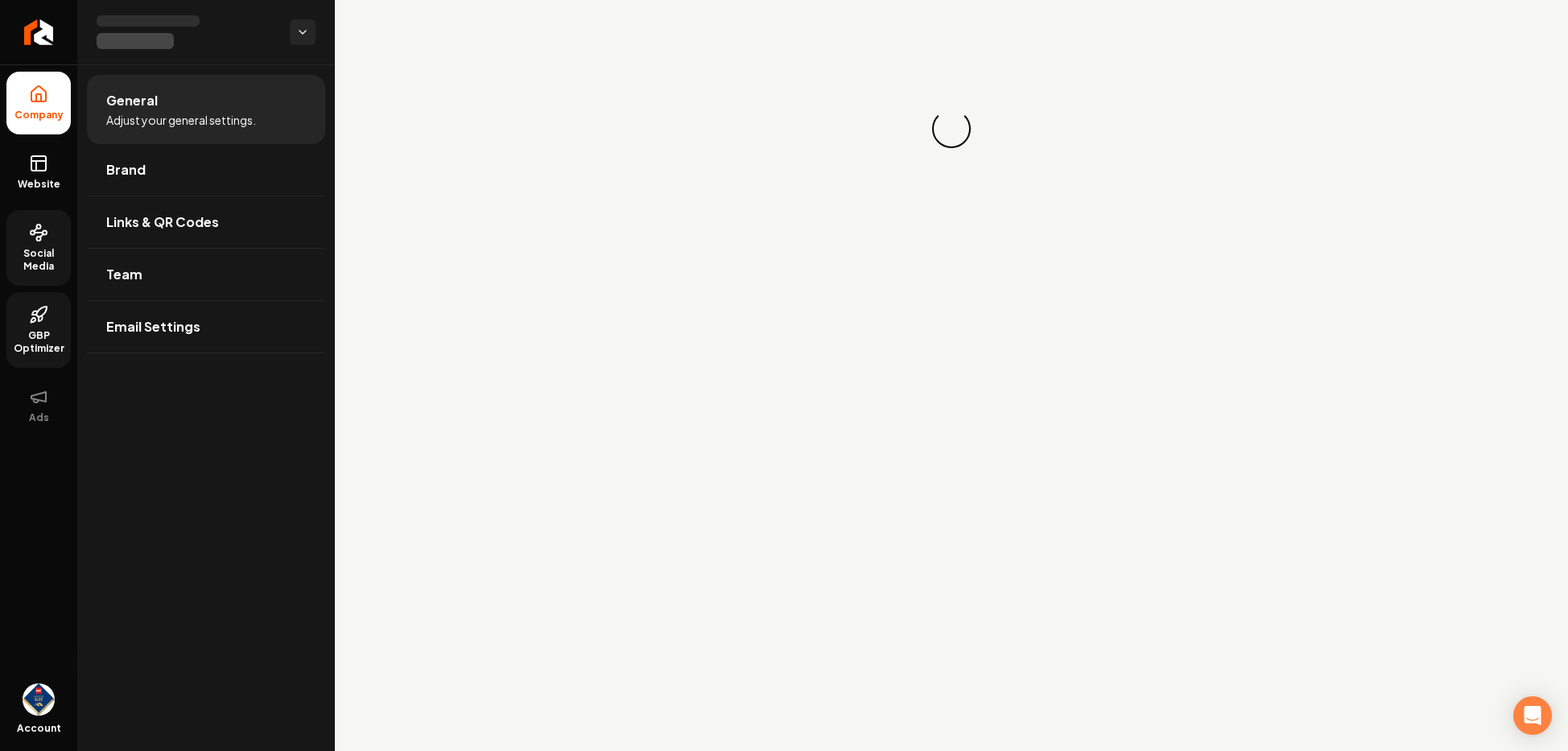
click at [181, 111] on li "General Adjust your general settings." at bounding box center [205, 110] width 238 height 70
